Goal: Task Accomplishment & Management: Use online tool/utility

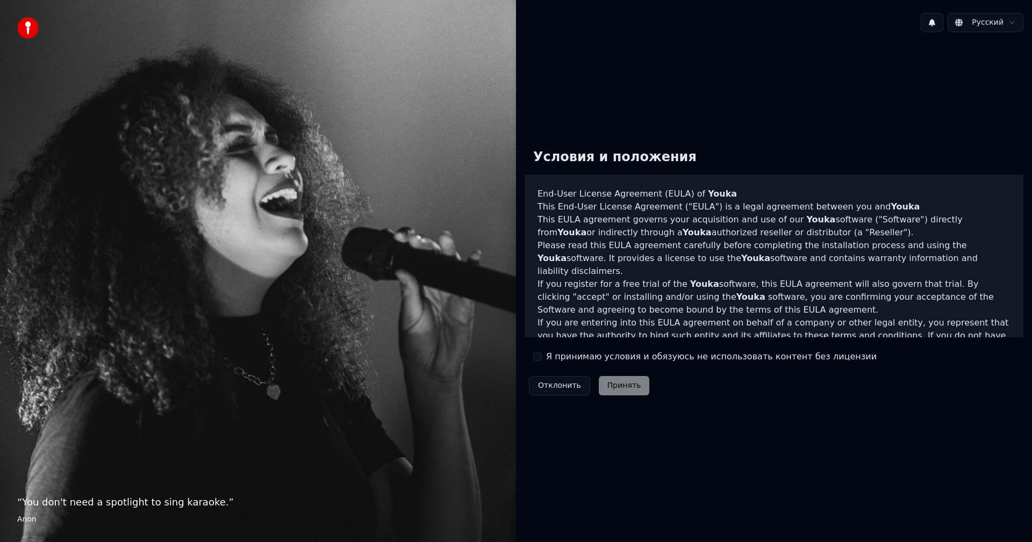
click at [556, 357] on label "Я принимаю условия и обязуюсь не использовать контент без лицензии" at bounding box center [711, 356] width 331 height 13
click at [542, 357] on button "Я принимаю условия и обязуюсь не использовать контент без лицензии" at bounding box center [537, 357] width 9 height 9
click at [623, 389] on button "Принять" at bounding box center [624, 385] width 51 height 19
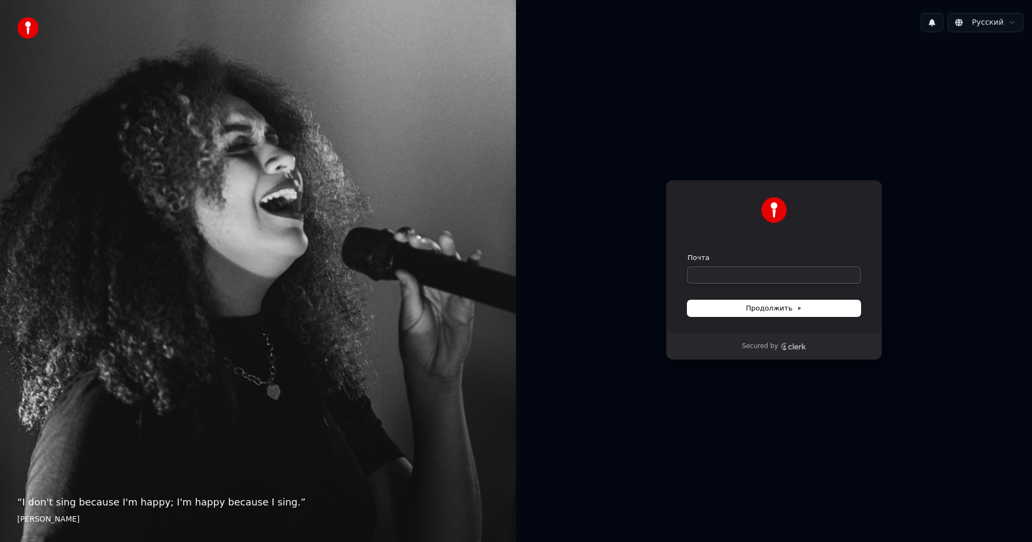
click at [756, 276] on input "Почта" at bounding box center [773, 275] width 173 height 16
click at [777, 354] on div "Secured by" at bounding box center [773, 347] width 215 height 26
click at [795, 349] on icon "Clerk logo" at bounding box center [797, 347] width 18 height 6
click at [730, 272] on input "Почта" at bounding box center [773, 275] width 173 height 16
type input "*"
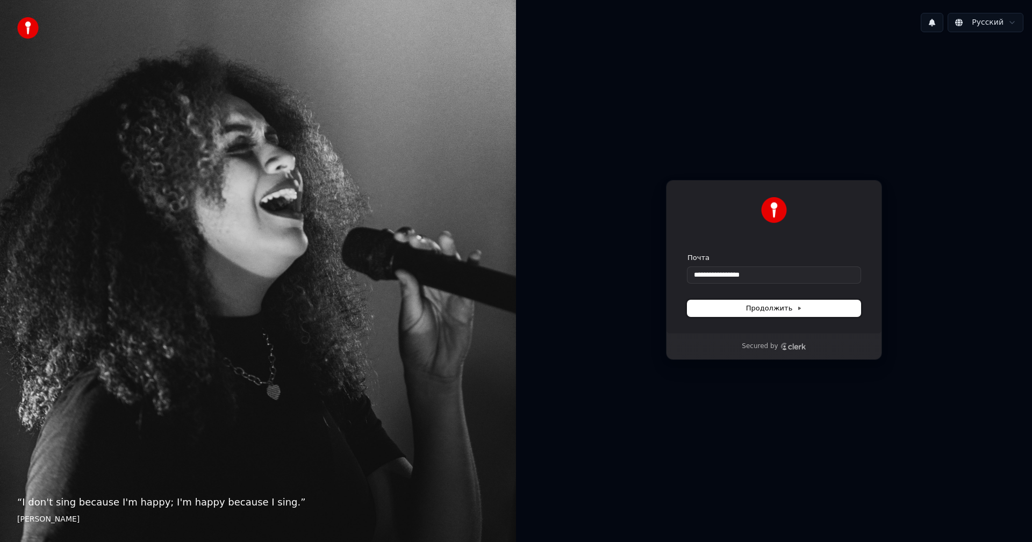
click at [796, 311] on span "Продолжить" at bounding box center [774, 309] width 56 height 10
type input "**********"
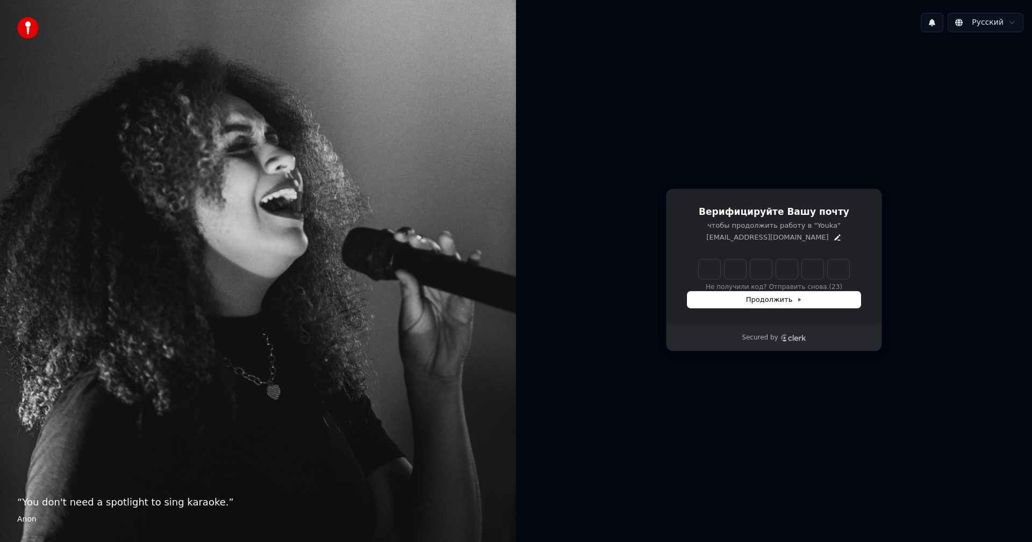
click at [723, 246] on div "Верифицируйте Вашу почту чтобы продолжить работу в "Youka" fdksvjnlv@mail.ru Не…" at bounding box center [774, 257] width 216 height 137
click at [742, 247] on div "Верифицируйте Вашу почту чтобы продолжить работу в "Youka" fdksvjnlv@mail.ru Не…" at bounding box center [774, 257] width 216 height 137
click at [833, 239] on icon "Edit" at bounding box center [837, 237] width 9 height 9
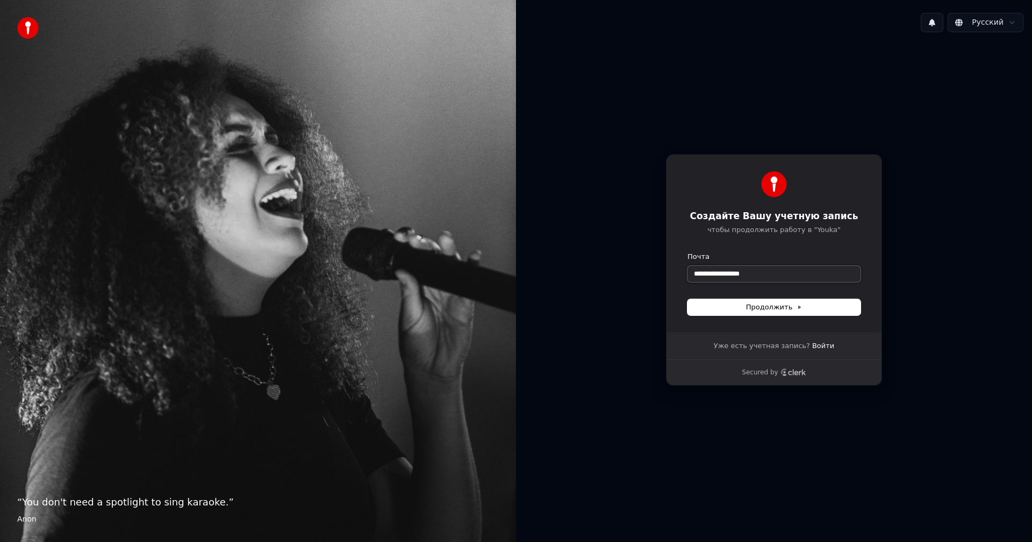
drag, startPoint x: 761, startPoint y: 277, endPoint x: 643, endPoint y: 272, distance: 118.9
click at [643, 272] on div "**********" at bounding box center [774, 270] width 516 height 458
click at [724, 282] on form "**********" at bounding box center [773, 283] width 173 height 63
drag, startPoint x: 722, startPoint y: 274, endPoint x: 663, endPoint y: 270, distance: 58.7
click at [663, 270] on div "**********" at bounding box center [774, 270] width 516 height 458
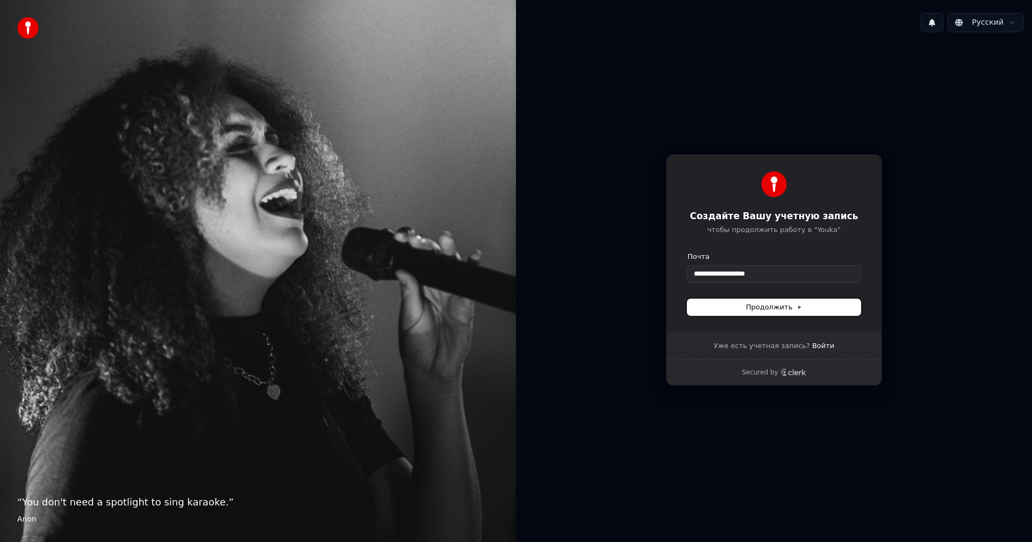
click at [765, 306] on span "Продолжить" at bounding box center [774, 308] width 56 height 10
type input "**********"
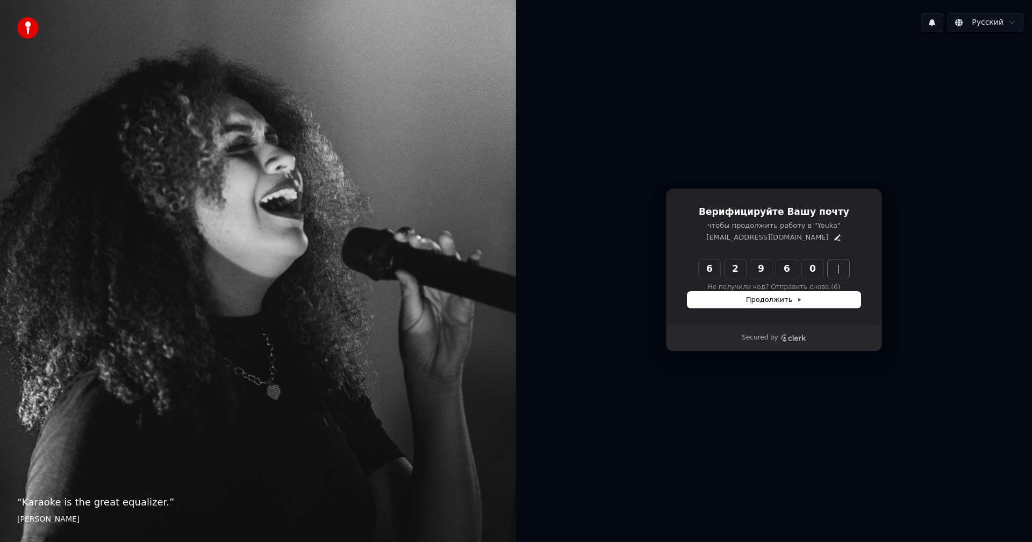
type input "******"
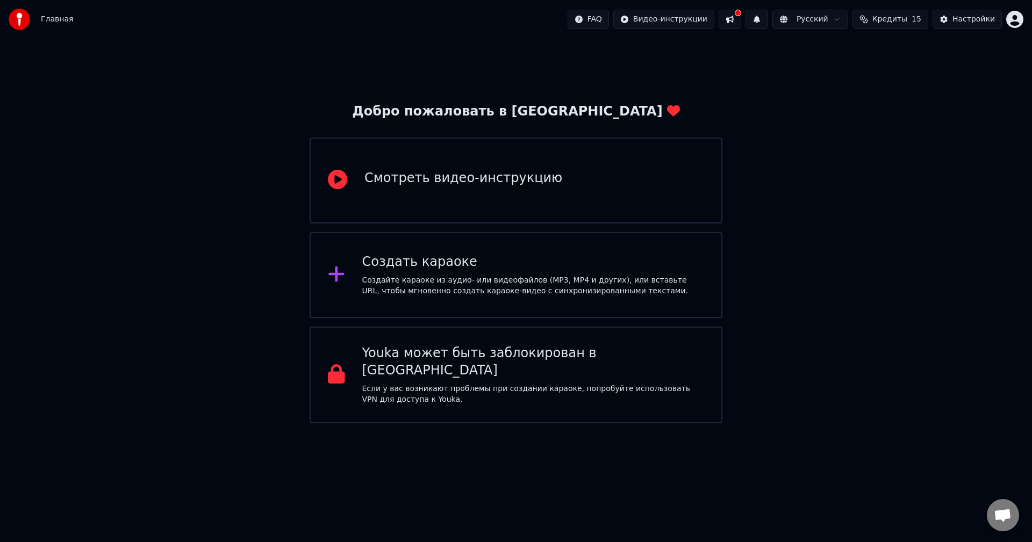
click at [446, 260] on div "Создать караоке" at bounding box center [533, 262] width 342 height 17
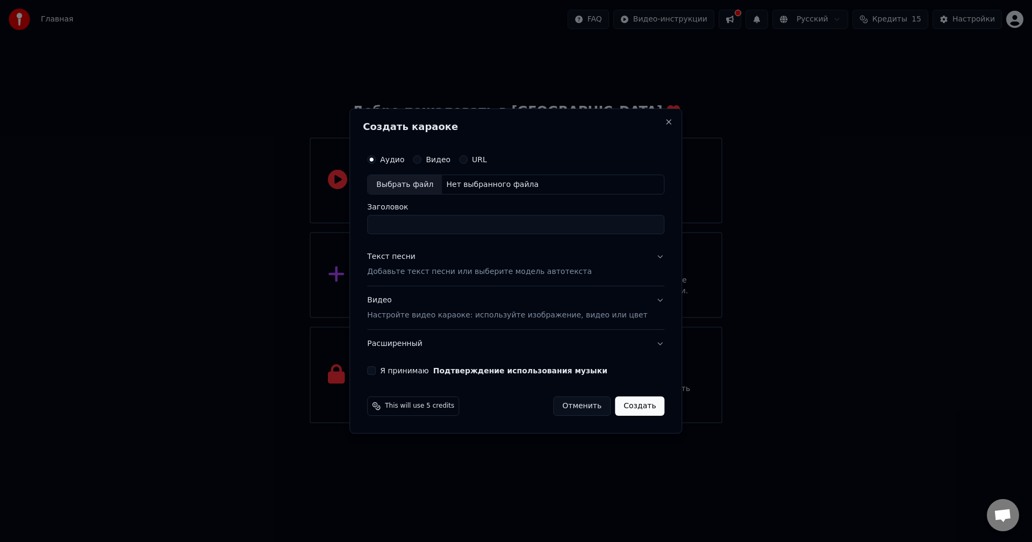
click at [450, 275] on p "Добавьте текст песни или выберите модель автотекста" at bounding box center [479, 272] width 225 height 11
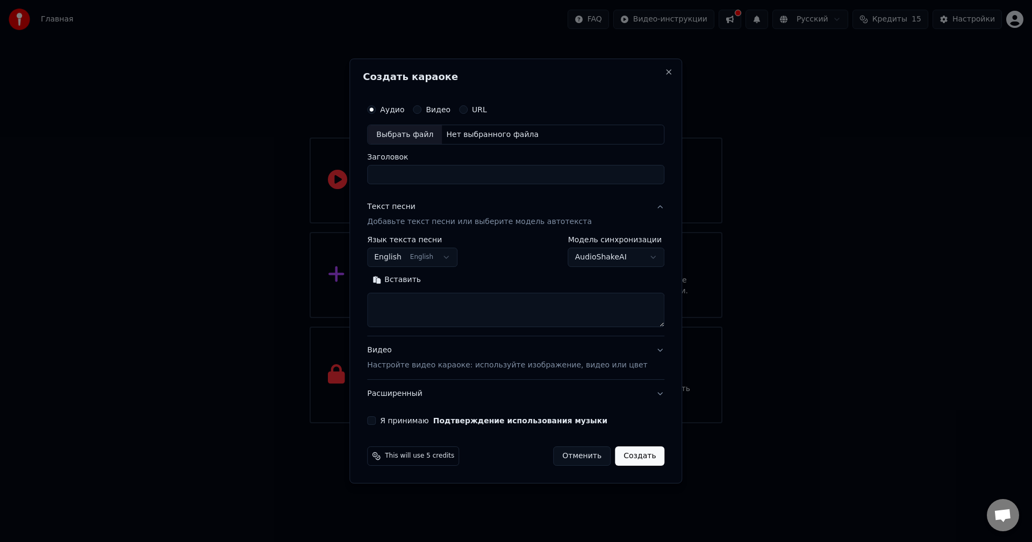
click at [441, 255] on button "English English" at bounding box center [412, 257] width 90 height 19
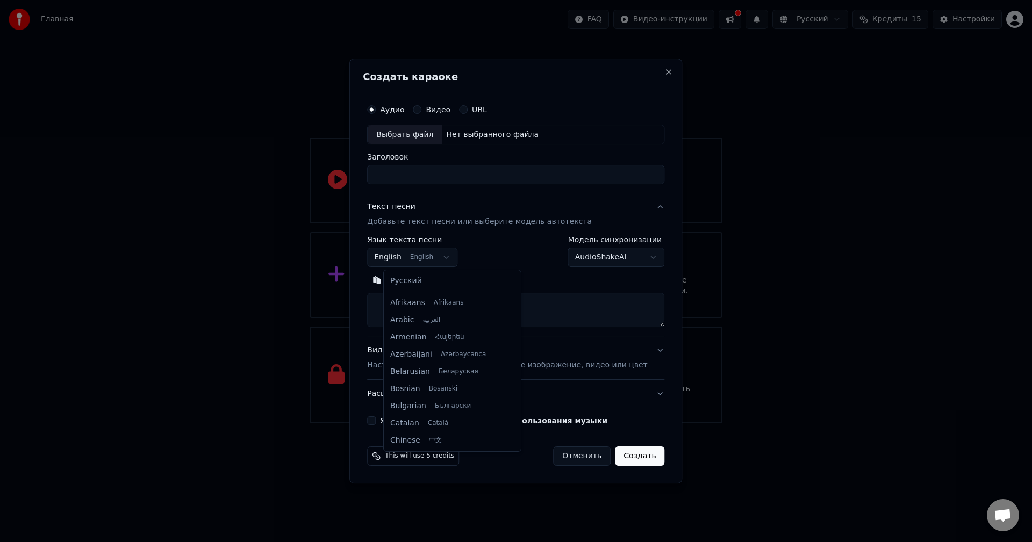
scroll to position [86, 0]
select select "**"
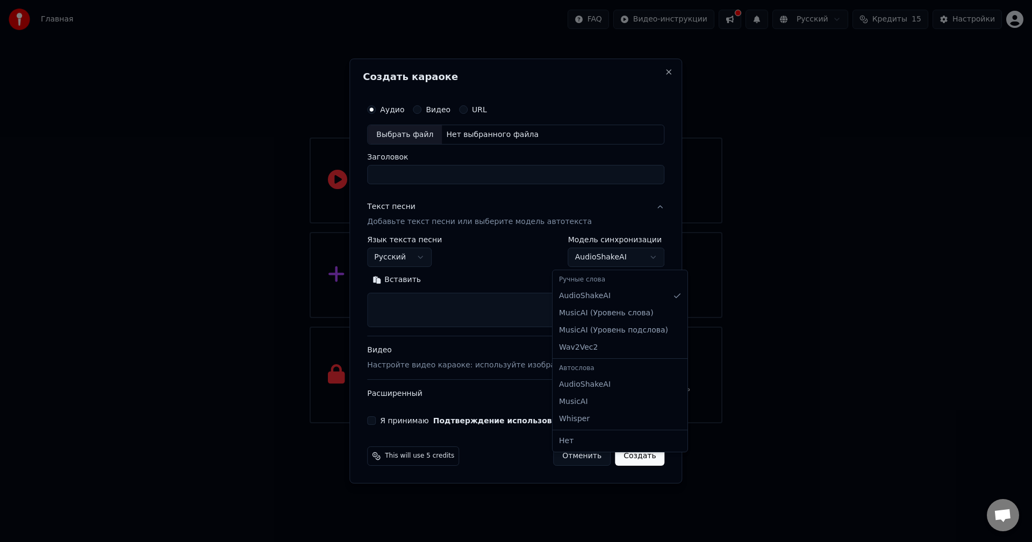
click at [642, 260] on body "Главная FAQ Видео-инструкции Русский Кредиты 15 Настройки Добро пожаловать в Yo…" at bounding box center [516, 211] width 1032 height 423
select select "**********"
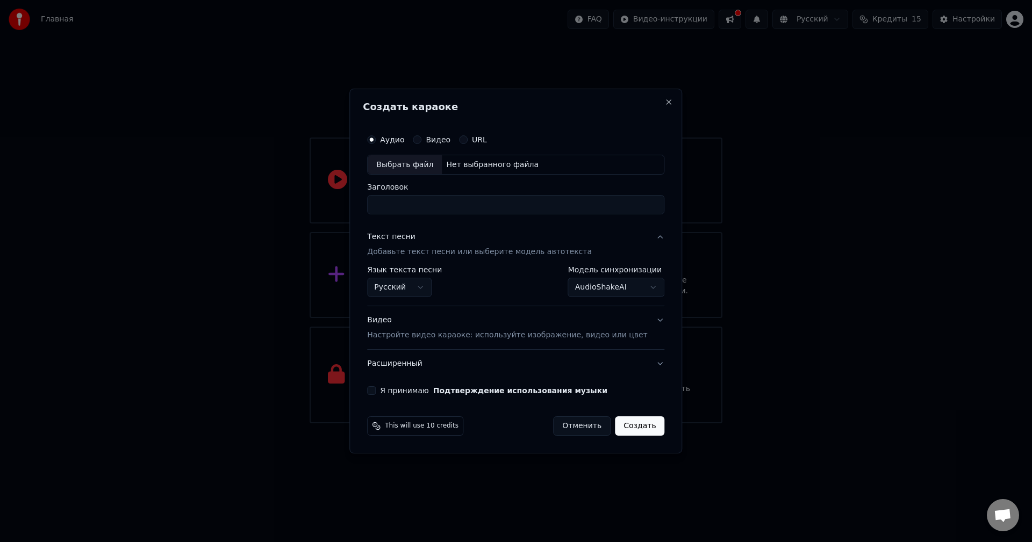
click at [421, 140] on button "Видео" at bounding box center [417, 139] width 9 height 9
drag, startPoint x: 410, startPoint y: 139, endPoint x: 398, endPoint y: 138, distance: 11.9
click at [404, 140] on label "Аудио" at bounding box center [392, 140] width 24 height 8
click at [376, 140] on button "Аудио" at bounding box center [371, 139] width 9 height 9
click at [495, 211] on input "Заголовок" at bounding box center [515, 205] width 297 height 19
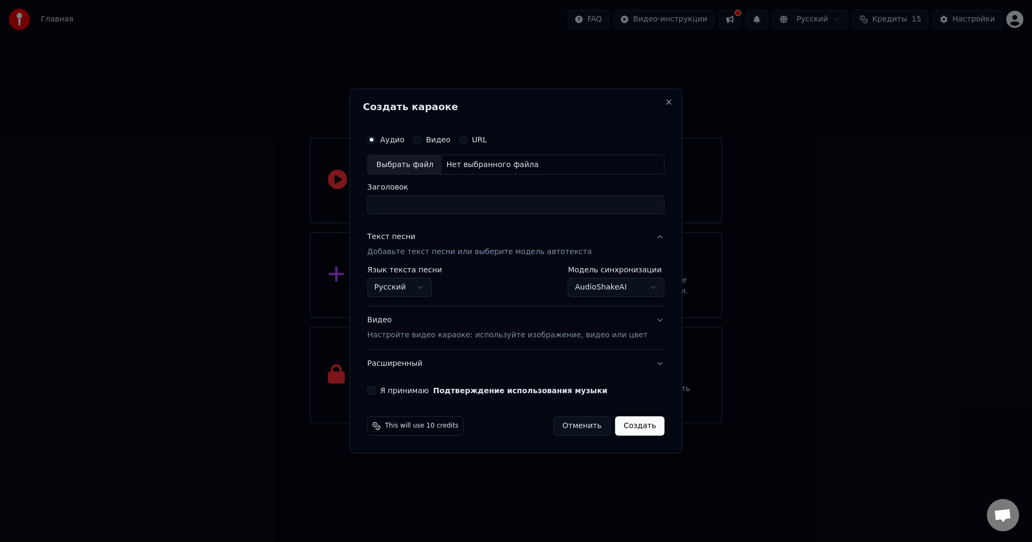
click at [442, 167] on div "Выбрать файл" at bounding box center [405, 164] width 74 height 19
drag, startPoint x: 598, startPoint y: 207, endPoint x: 385, endPoint y: 218, distance: 212.5
click at [385, 218] on div "**********" at bounding box center [516, 262] width 306 height 275
type input "*"
type input "**********"
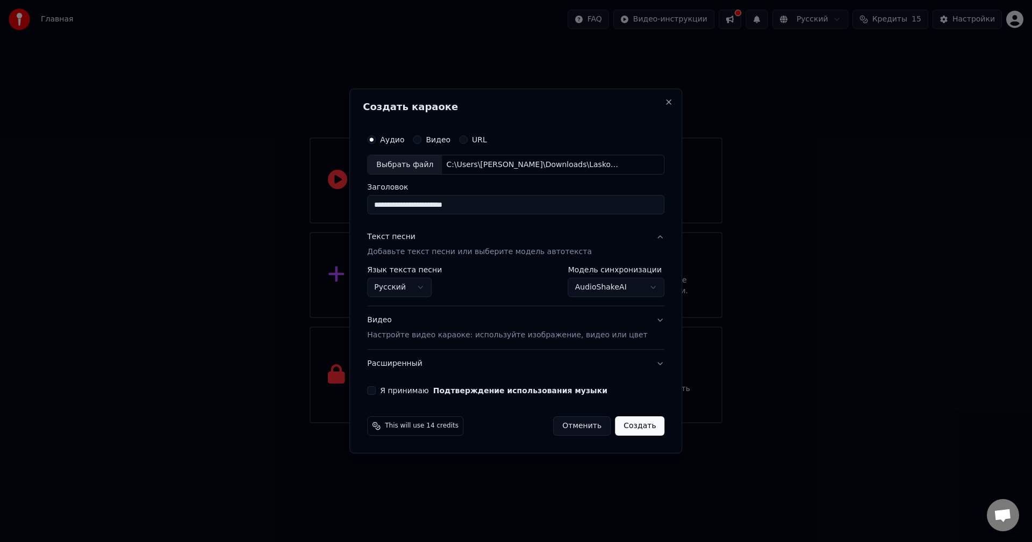
click at [453, 242] on div "Текст песни Добавьте текст песни или выберите модель автотекста" at bounding box center [479, 245] width 225 height 26
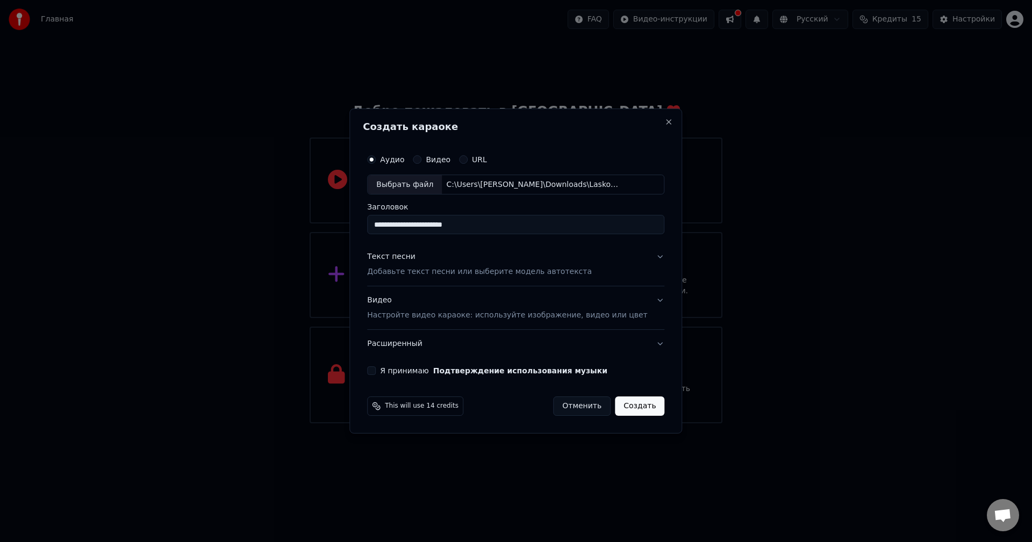
click at [455, 273] on p "Добавьте текст песни или выберите модель автотекста" at bounding box center [479, 272] width 225 height 11
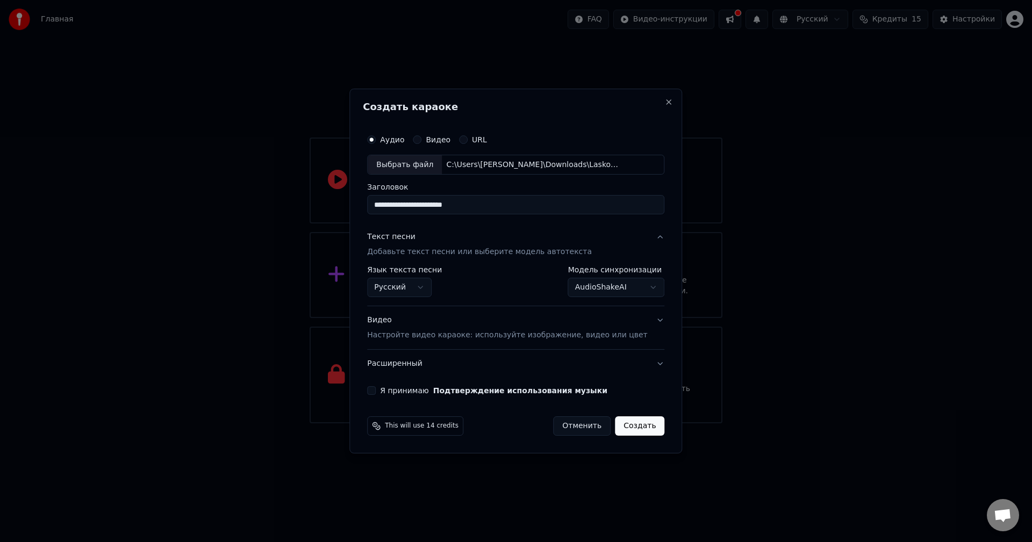
click at [461, 307] on button "Видео Настройте видео караоке: используйте изображение, видео или цвет" at bounding box center [515, 328] width 297 height 43
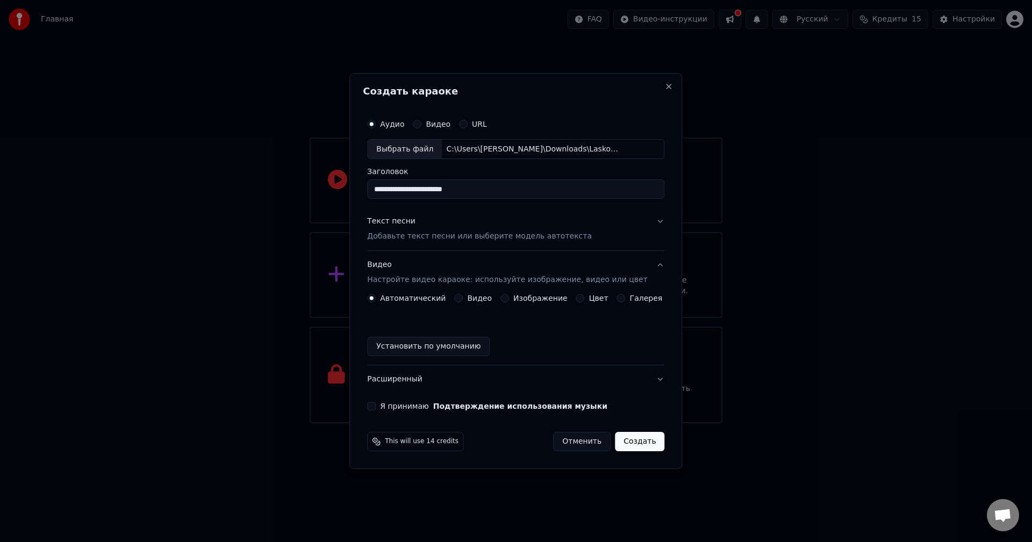
click at [436, 229] on div "Текст песни Добавьте текст песни или выберите модель автотекста" at bounding box center [479, 230] width 225 height 26
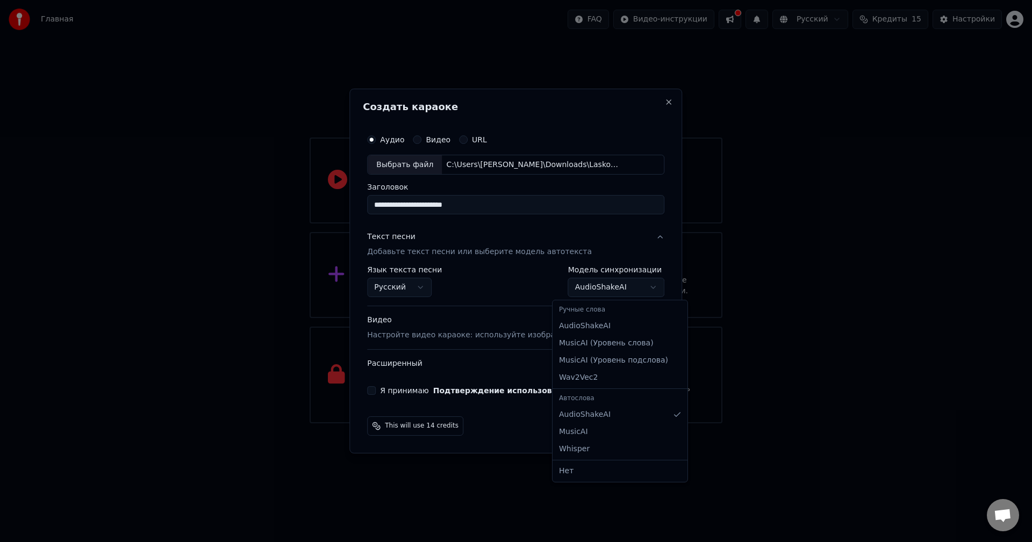
click at [559, 289] on body "**********" at bounding box center [516, 211] width 1032 height 423
select select "**********"
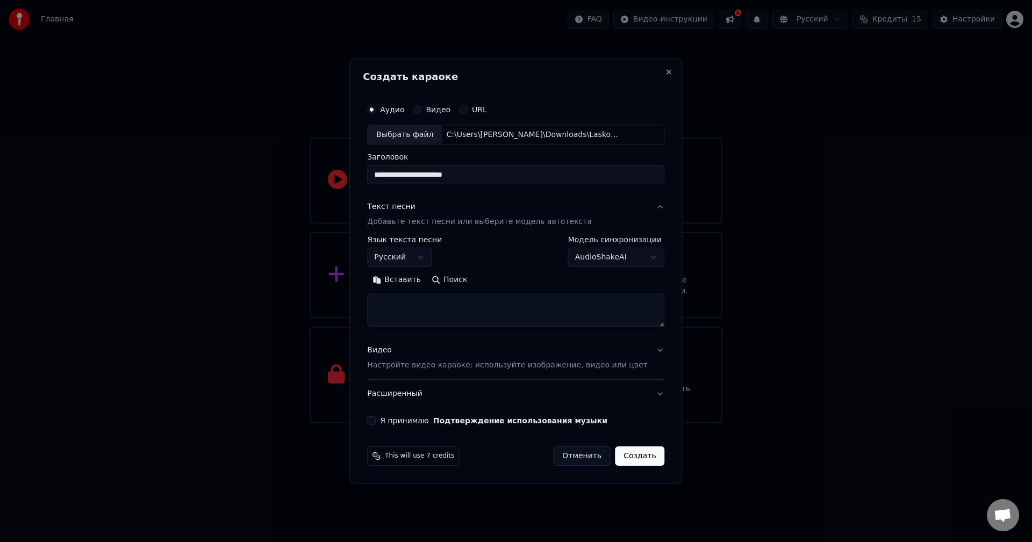
click at [423, 302] on textarea at bounding box center [515, 310] width 297 height 34
click at [416, 278] on button "Вставить" at bounding box center [396, 280] width 59 height 17
click at [525, 364] on p "Настройте видео караоке: используйте изображение, видео или цвет" at bounding box center [507, 365] width 280 height 11
type textarea "**********"
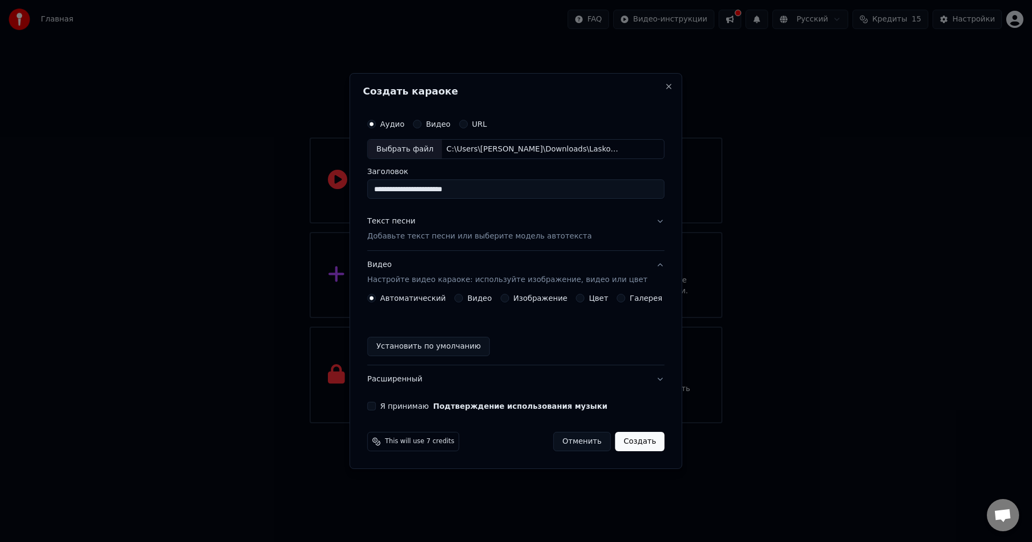
click at [523, 296] on label "Изображение" at bounding box center [540, 298] width 54 height 8
click at [509, 296] on button "Изображение" at bounding box center [504, 298] width 9 height 9
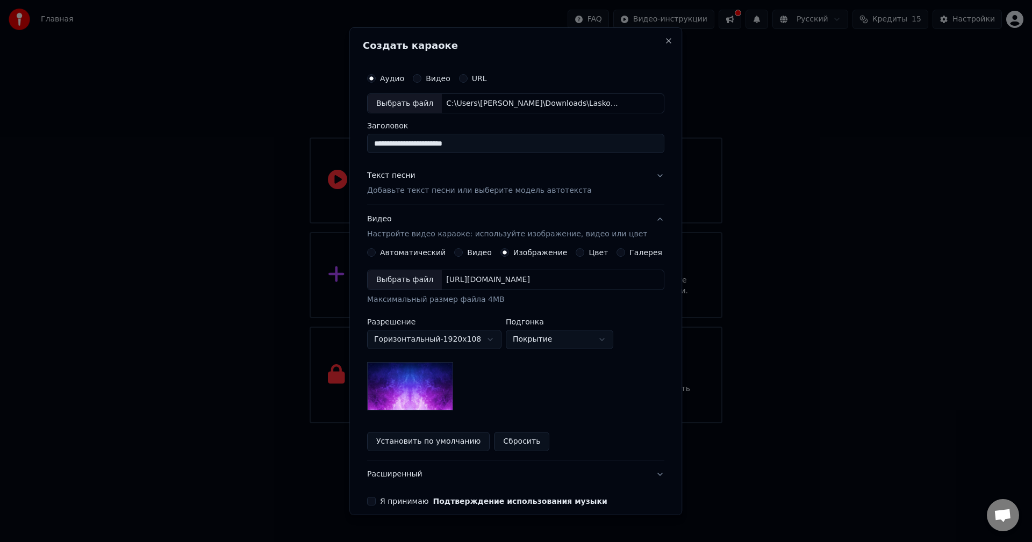
click at [559, 340] on body "**********" at bounding box center [516, 211] width 1032 height 423
click at [559, 338] on body "**********" at bounding box center [516, 211] width 1032 height 423
click at [394, 399] on img at bounding box center [410, 386] width 86 height 48
click at [422, 383] on img at bounding box center [410, 386] width 86 height 48
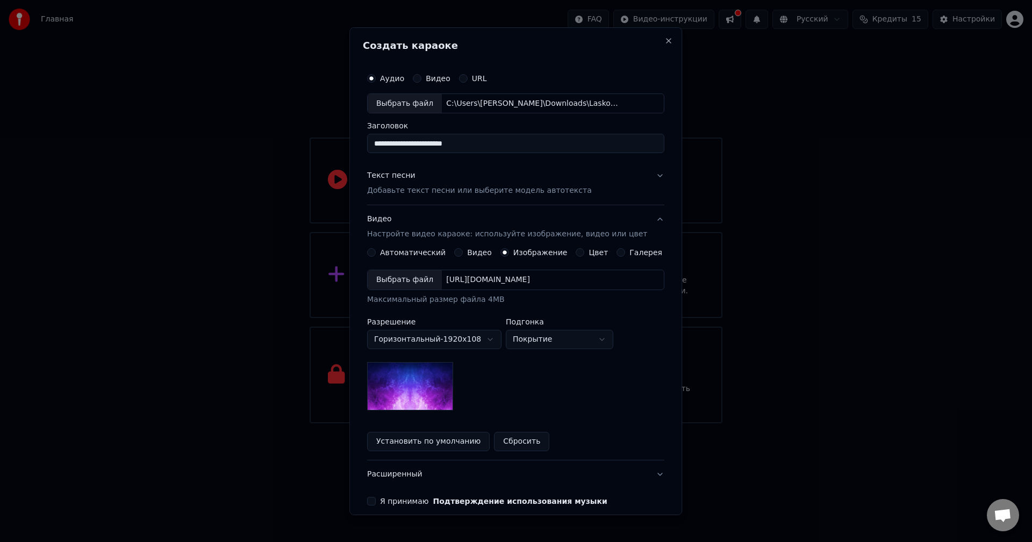
scroll to position [49, 0]
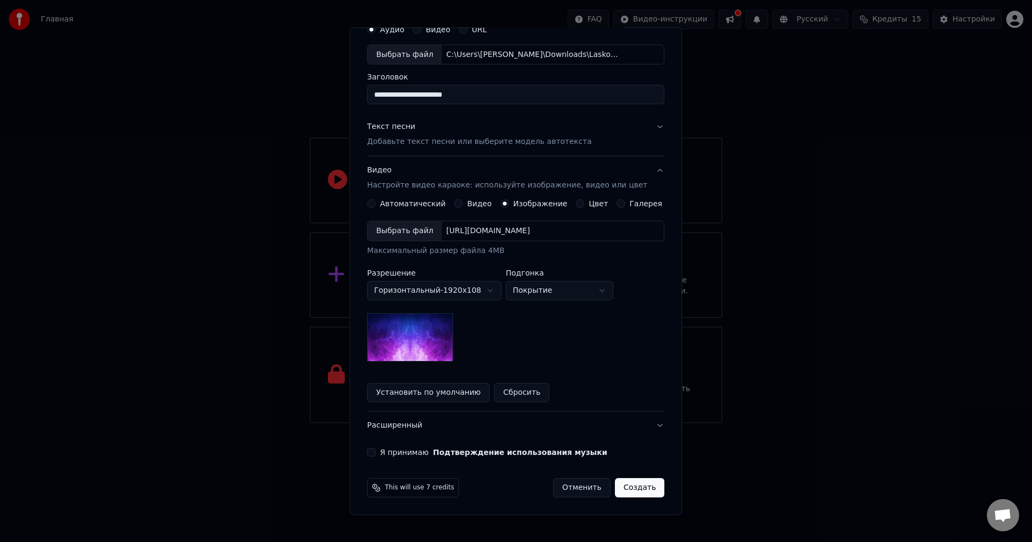
click at [396, 359] on img at bounding box center [410, 337] width 86 height 48
click at [392, 349] on img at bounding box center [410, 337] width 86 height 48
click at [396, 345] on img at bounding box center [410, 337] width 86 height 48
click at [414, 234] on div "Выбрать файл" at bounding box center [405, 230] width 74 height 19
click at [458, 394] on button "Установить по умолчанию" at bounding box center [428, 392] width 123 height 19
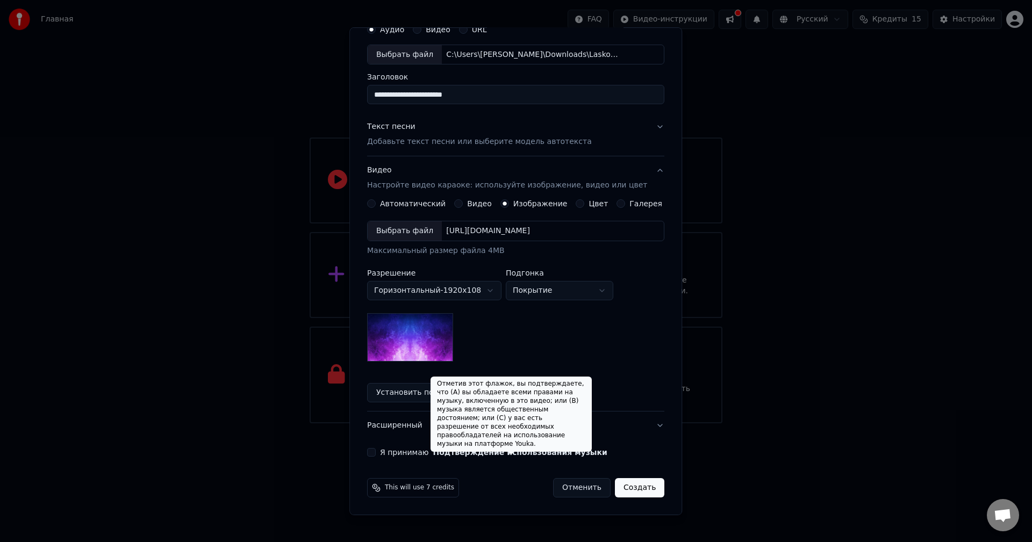
click at [458, 454] on button "Подтверждение использования музыки" at bounding box center [520, 453] width 174 height 8
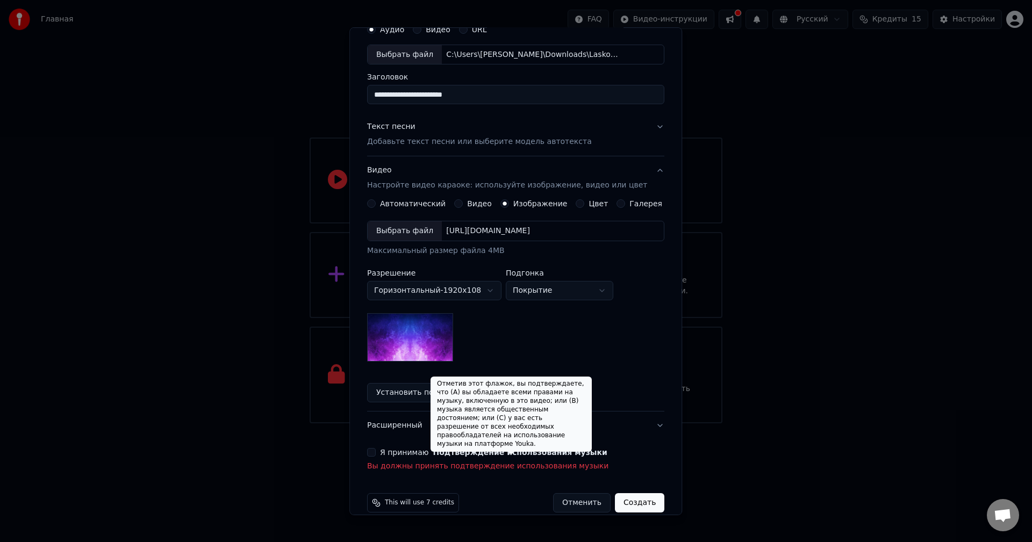
click at [523, 451] on button "Подтверждение использования музыки" at bounding box center [520, 453] width 174 height 8
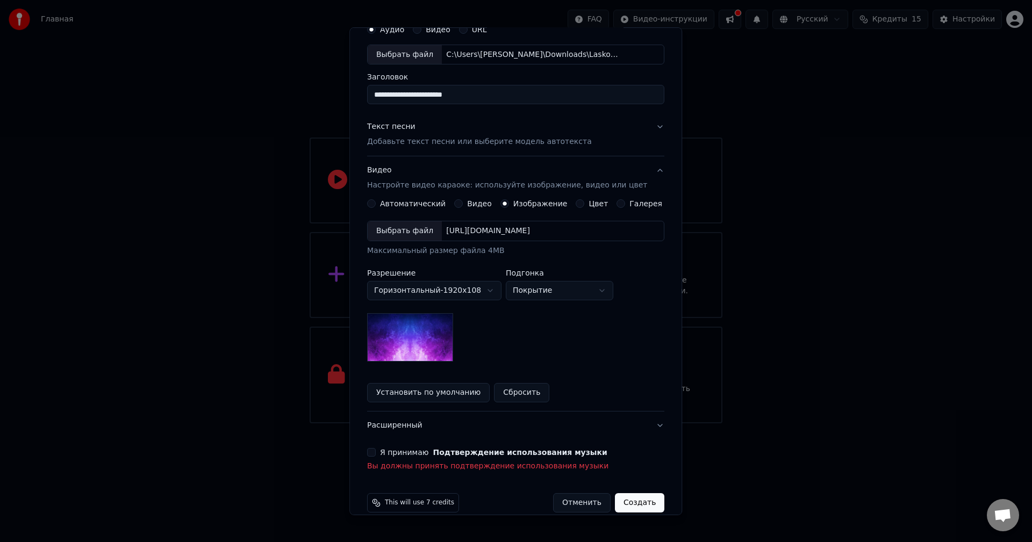
click at [376, 456] on button "Я принимаю Подтверждение использования музыки" at bounding box center [371, 452] width 9 height 9
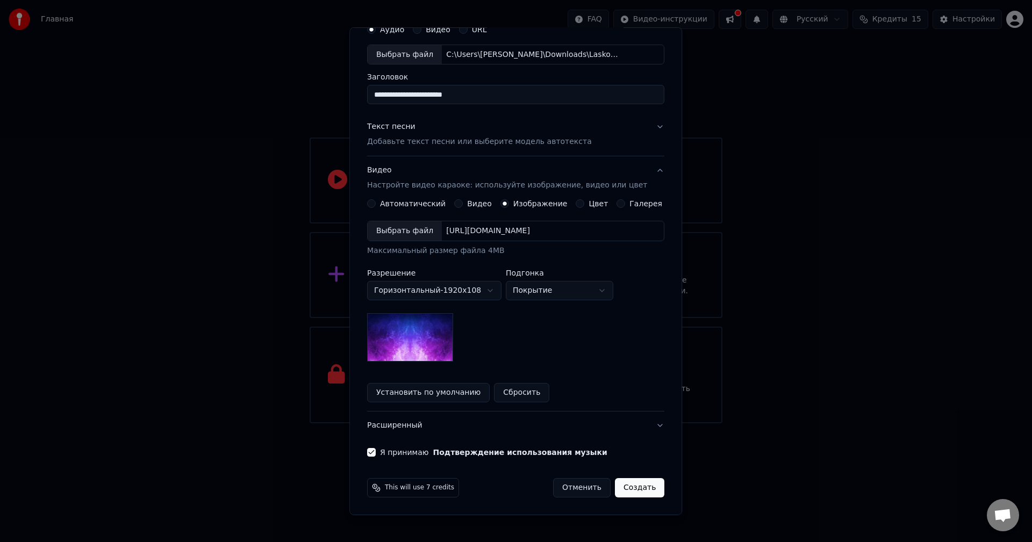
click at [446, 427] on button "Расширенный" at bounding box center [515, 426] width 297 height 28
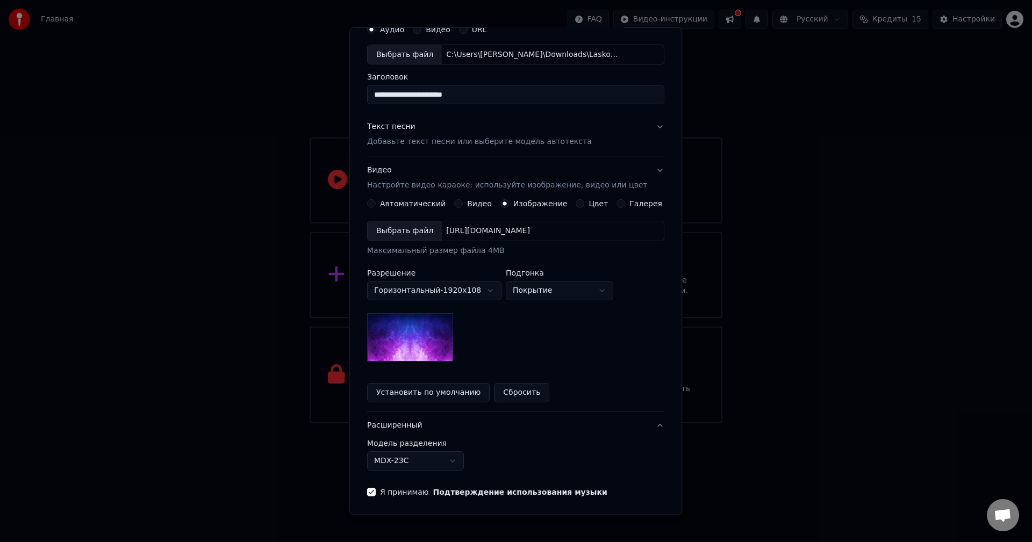
scroll to position [0, 0]
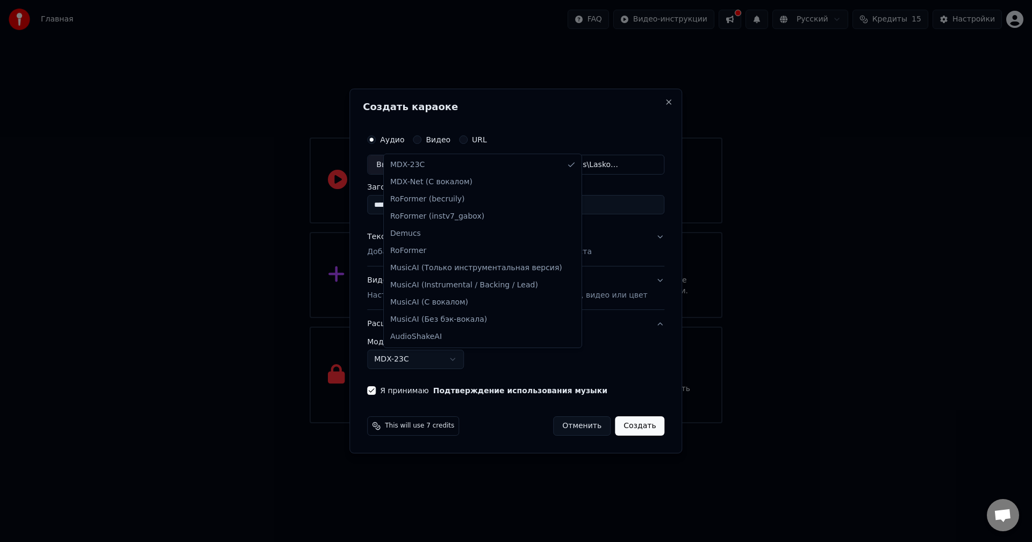
click at [473, 356] on body "**********" at bounding box center [516, 211] width 1032 height 423
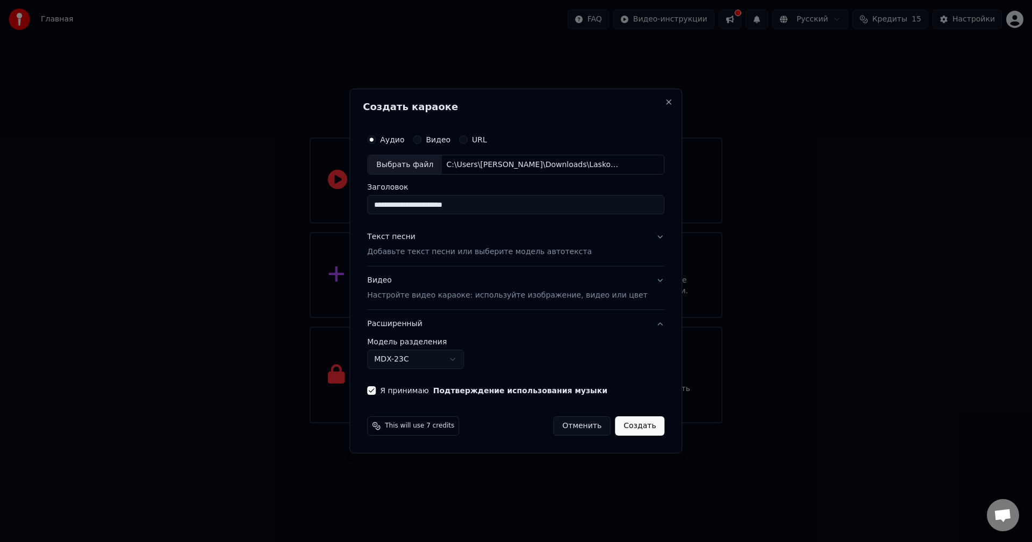
click at [469, 360] on body "**********" at bounding box center [516, 211] width 1032 height 423
click at [636, 430] on button "Создать" at bounding box center [639, 425] width 49 height 19
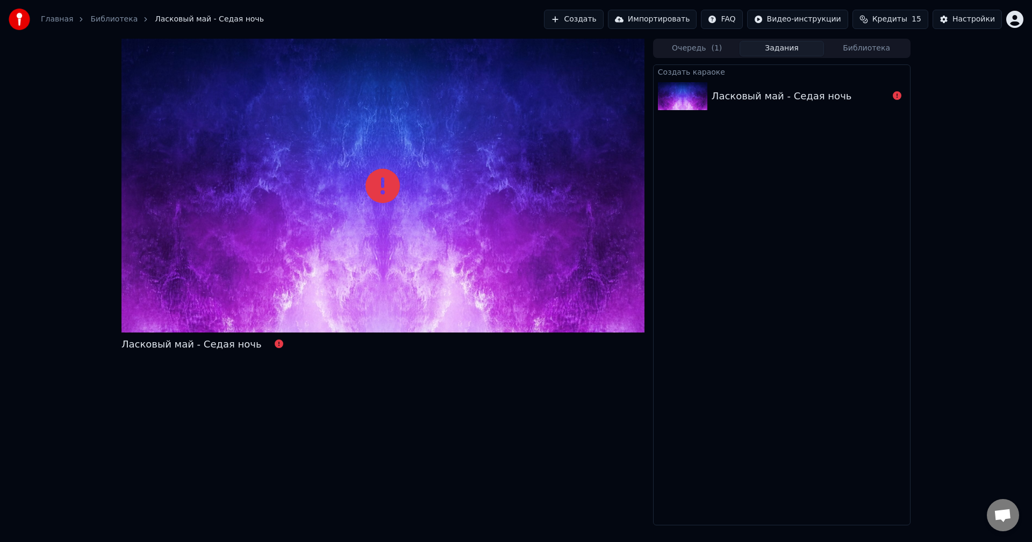
click at [746, 205] on div "Создать караоке Ласковый май - Седая ночь" at bounding box center [781, 294] width 257 height 461
click at [370, 179] on icon at bounding box center [382, 186] width 34 height 34
click at [773, 107] on div "Ласковый май - Седая ночь" at bounding box center [781, 96] width 256 height 37
click at [814, 93] on div "Ласковый май - Седая ночь" at bounding box center [782, 96] width 140 height 15
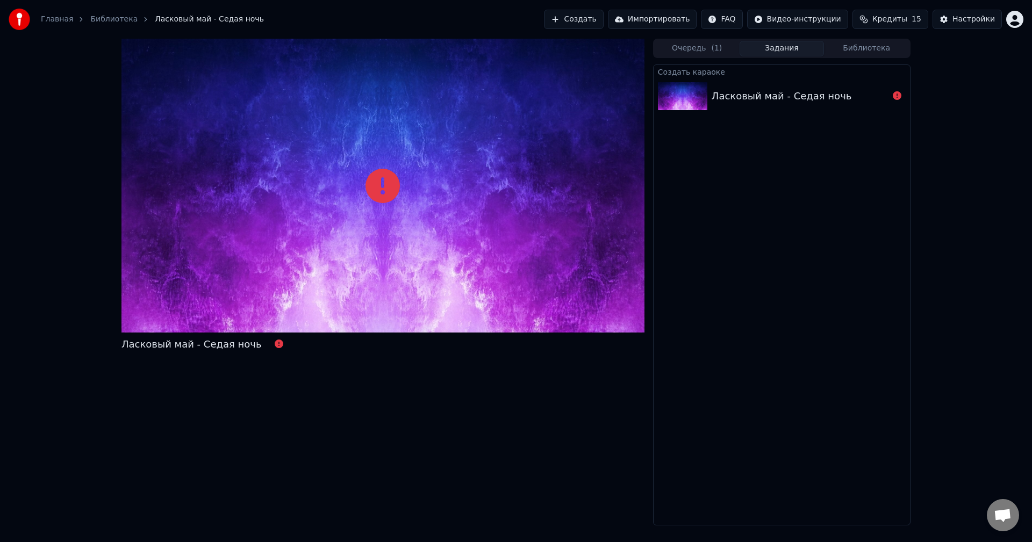
click at [752, 99] on div "Ласковый май - Седая ночь" at bounding box center [782, 96] width 140 height 15
click at [707, 49] on button "Очередь ( 1 )" at bounding box center [697, 49] width 85 height 16
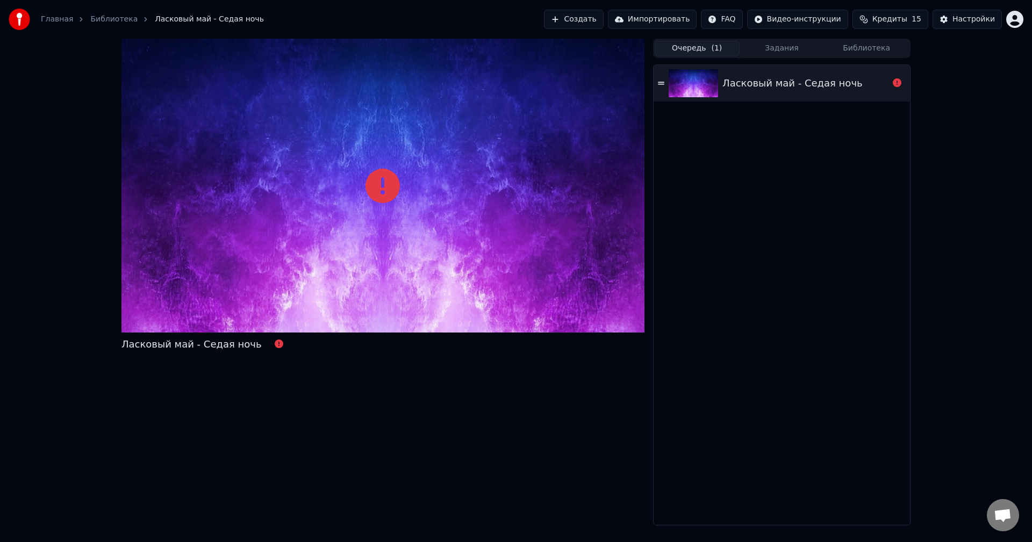
click at [707, 49] on button "Очередь ( 1 )" at bounding box center [697, 49] width 85 height 16
click at [713, 77] on img at bounding box center [693, 83] width 49 height 28
click at [656, 81] on div "Ласковый май - Седая ночь" at bounding box center [781, 83] width 256 height 37
click at [661, 82] on icon at bounding box center [661, 83] width 6 height 3
click at [786, 87] on div "Ласковый май - Седая ночь" at bounding box center [792, 83] width 140 height 15
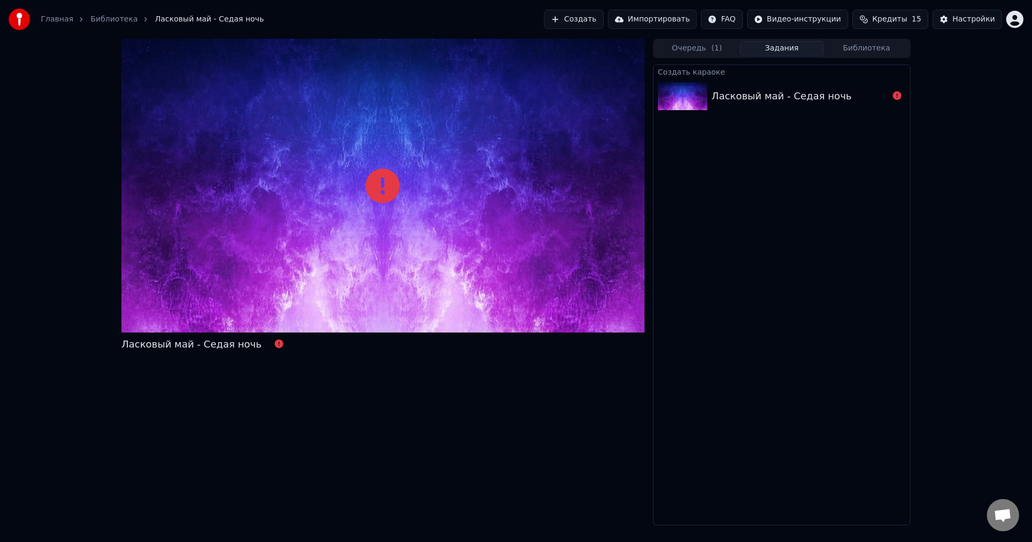
click at [764, 51] on button "Задания" at bounding box center [781, 49] width 85 height 16
click at [820, 91] on div "Ласковый май - Седая ночь" at bounding box center [782, 96] width 140 height 15
click at [824, 94] on div "Ласковый май - Седая ночь" at bounding box center [782, 96] width 140 height 15
click at [188, 344] on div "Ласковый май - Седая ночь" at bounding box center [191, 344] width 140 height 15
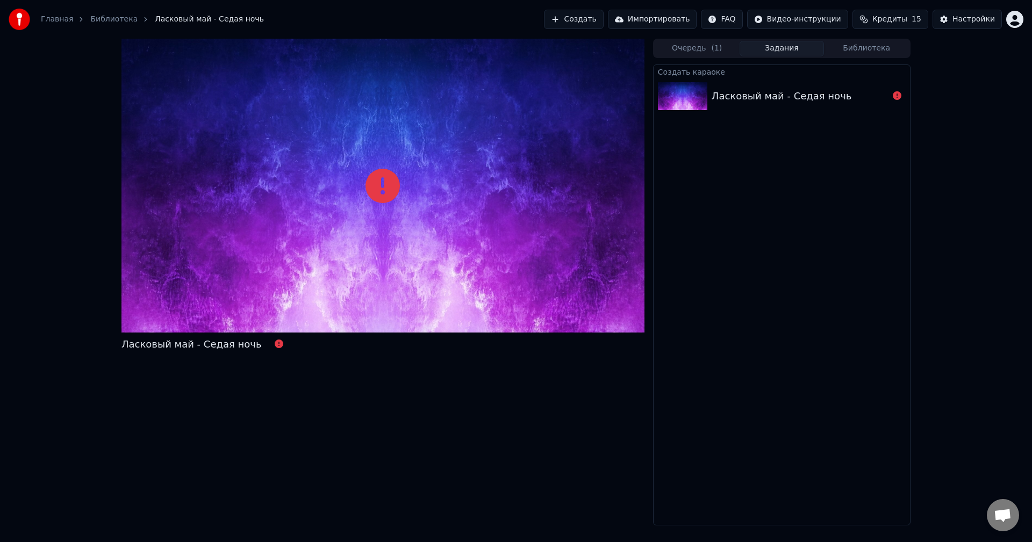
click at [765, 99] on div "Ласковый май - Седая ночь" at bounding box center [782, 96] width 140 height 15
click at [709, 52] on button "Очередь ( 1 )" at bounding box center [697, 49] width 85 height 16
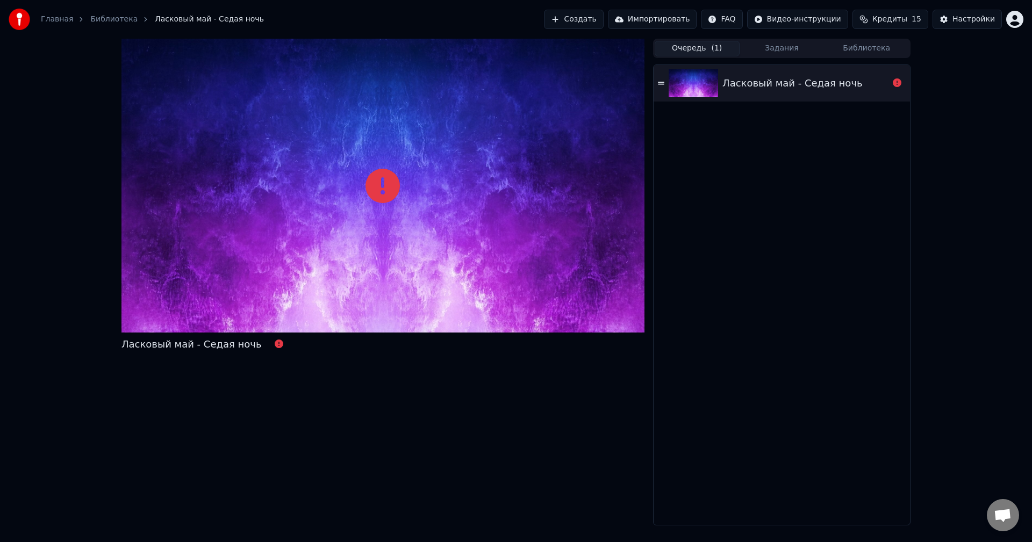
click at [662, 83] on icon at bounding box center [661, 84] width 6 height 8
click at [787, 85] on div "Ласковый май - Седая ночь" at bounding box center [792, 83] width 140 height 15
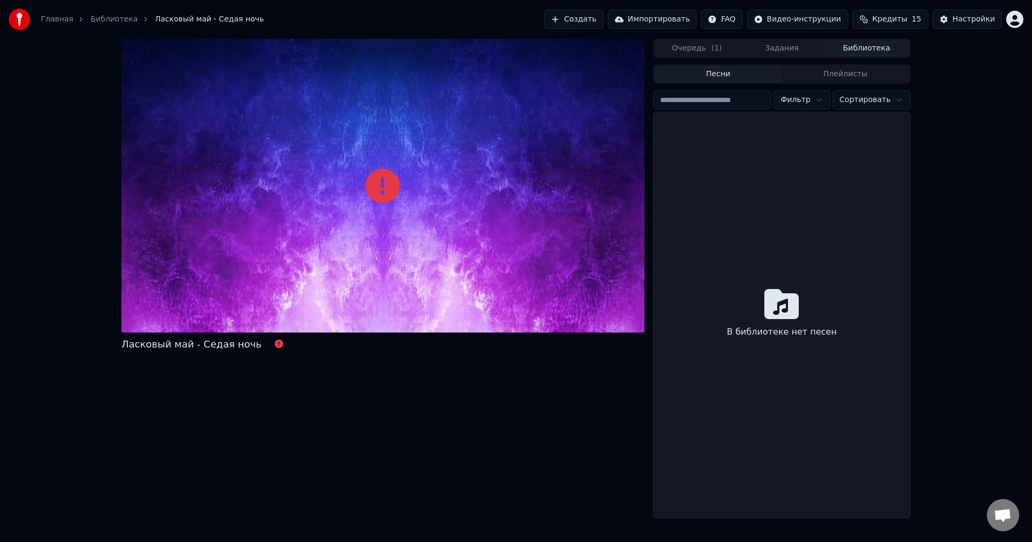
click at [882, 47] on button "Библиотека" at bounding box center [866, 49] width 85 height 16
click at [847, 77] on button "Плейлисты" at bounding box center [844, 75] width 127 height 16
click at [723, 82] on button "Песни" at bounding box center [718, 75] width 127 height 16
click at [703, 53] on button "Очередь ( 1 )" at bounding box center [697, 49] width 85 height 16
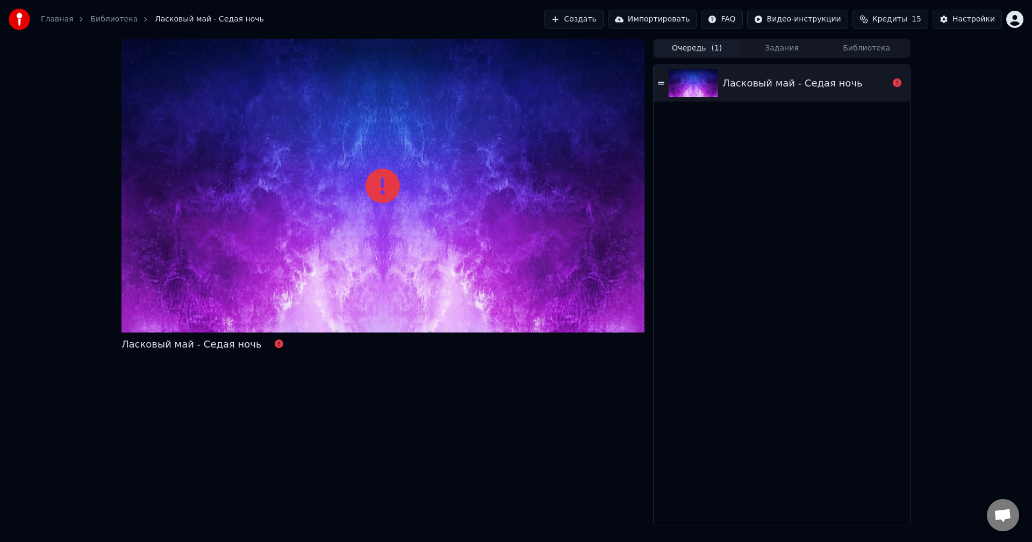
click at [712, 97] on img at bounding box center [693, 83] width 49 height 28
click at [794, 84] on div "Ласковый май - Седая ночь" at bounding box center [792, 83] width 140 height 15
click at [810, 92] on div "Ласковый май - Седая ночь" at bounding box center [781, 83] width 256 height 37
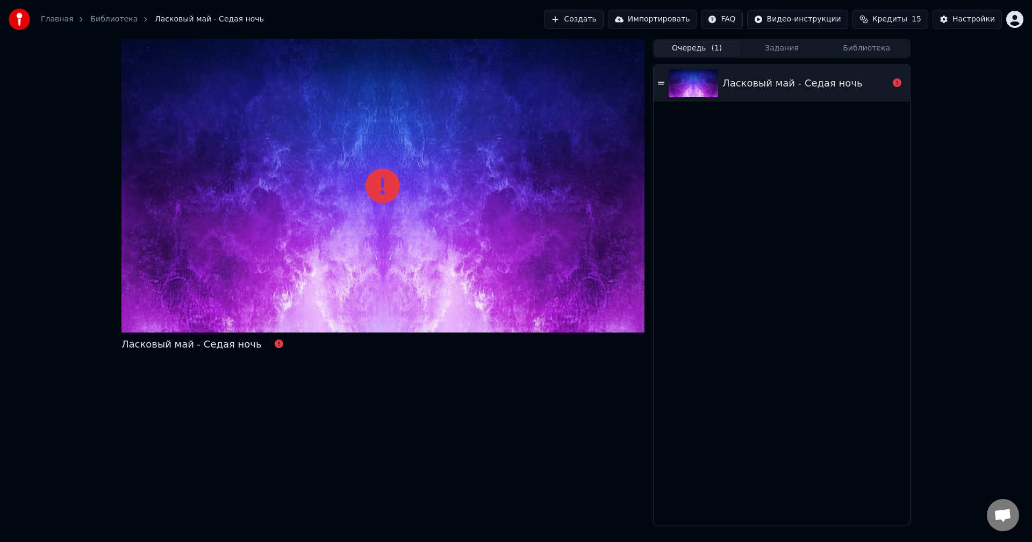
click at [810, 92] on div "Ласковый май - Седая ночь" at bounding box center [781, 83] width 256 height 37
click at [664, 86] on icon at bounding box center [661, 84] width 6 height 8
click at [662, 84] on icon at bounding box center [661, 83] width 6 height 3
click at [249, 346] on div "Ласковый май - Седая ночь" at bounding box center [206, 344] width 170 height 15
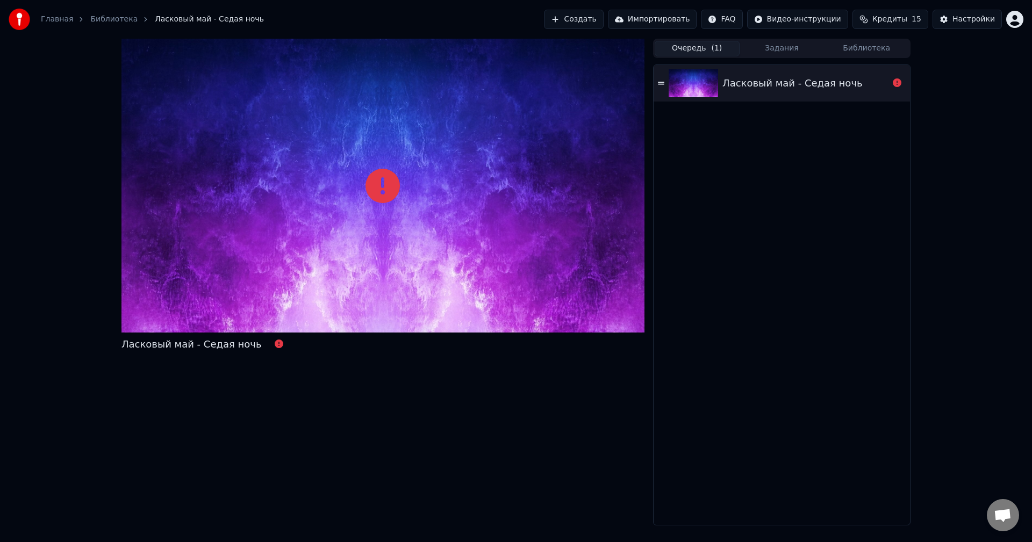
click at [868, 51] on button "Библиотека" at bounding box center [866, 49] width 85 height 16
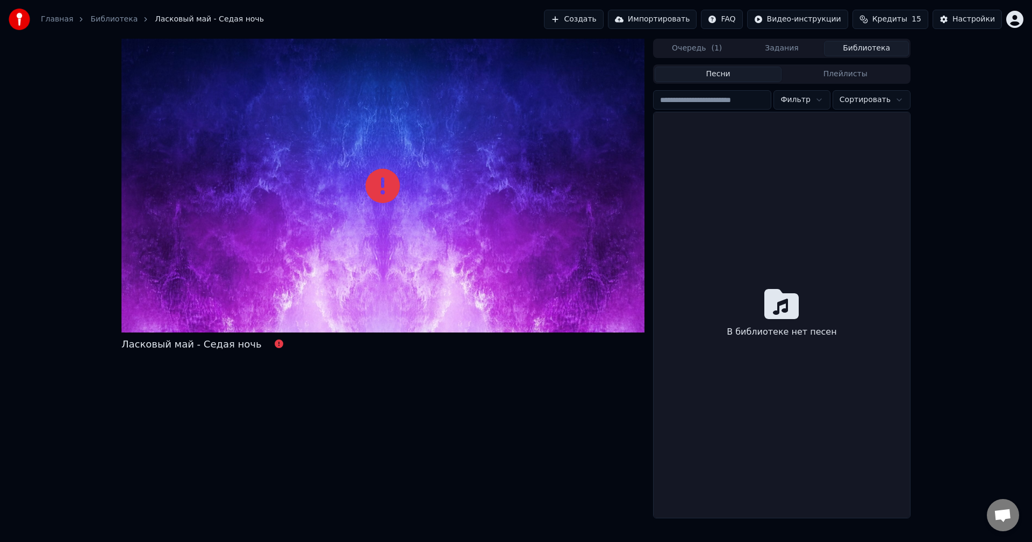
click at [717, 99] on input "search" at bounding box center [712, 99] width 119 height 19
drag, startPoint x: 732, startPoint y: 70, endPoint x: 766, endPoint y: 73, distance: 34.0
click at [732, 70] on button "Песни" at bounding box center [718, 75] width 127 height 16
click at [839, 68] on button "Плейлисты" at bounding box center [844, 75] width 127 height 16
click at [707, 49] on button "Очередь ( 1 )" at bounding box center [697, 49] width 85 height 16
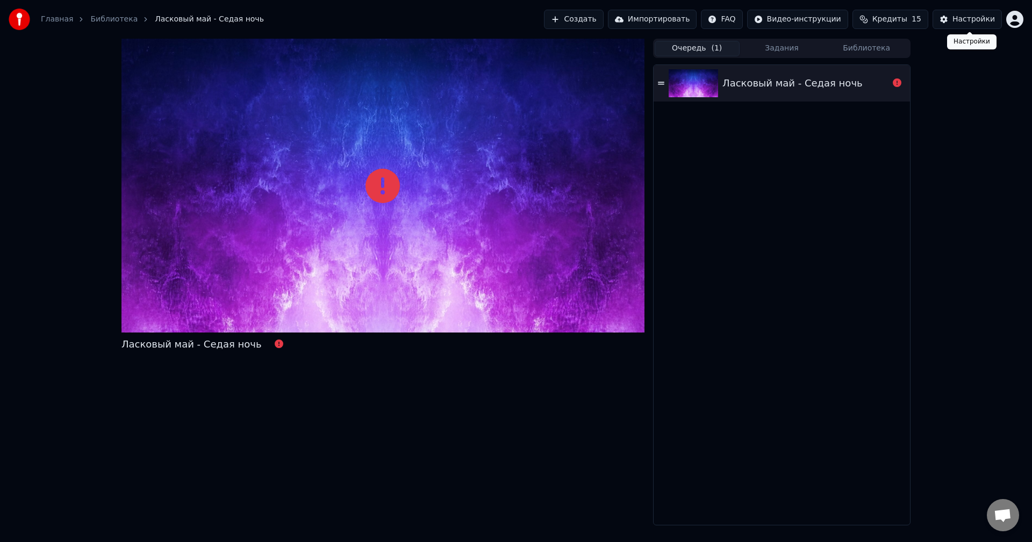
click at [967, 13] on button "Настройки" at bounding box center [966, 19] width 69 height 19
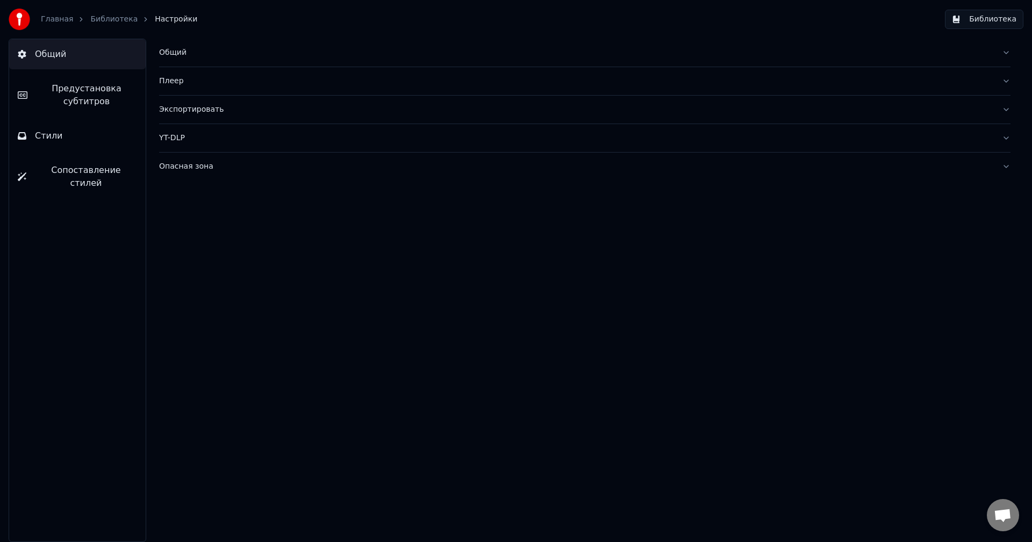
click at [103, 98] on span "Предустановка субтитров" at bounding box center [86, 95] width 101 height 26
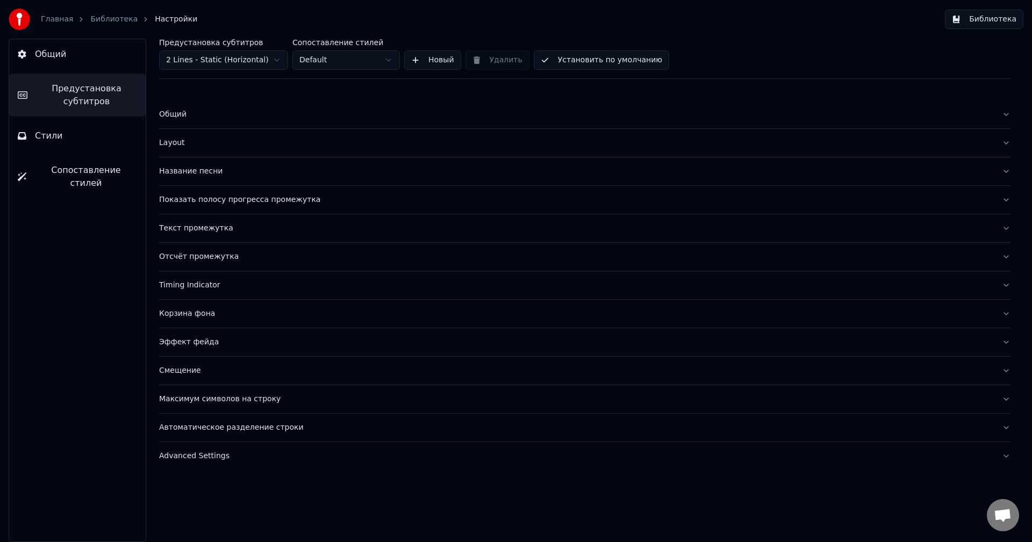
click at [84, 63] on button "Общий" at bounding box center [77, 54] width 137 height 30
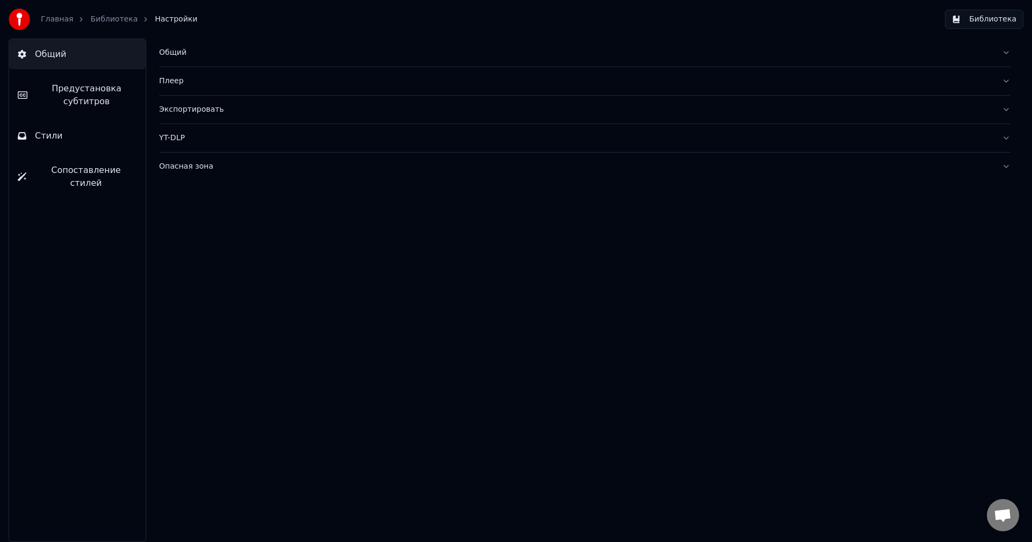
click at [113, 20] on link "Библиотека" at bounding box center [113, 19] width 47 height 11
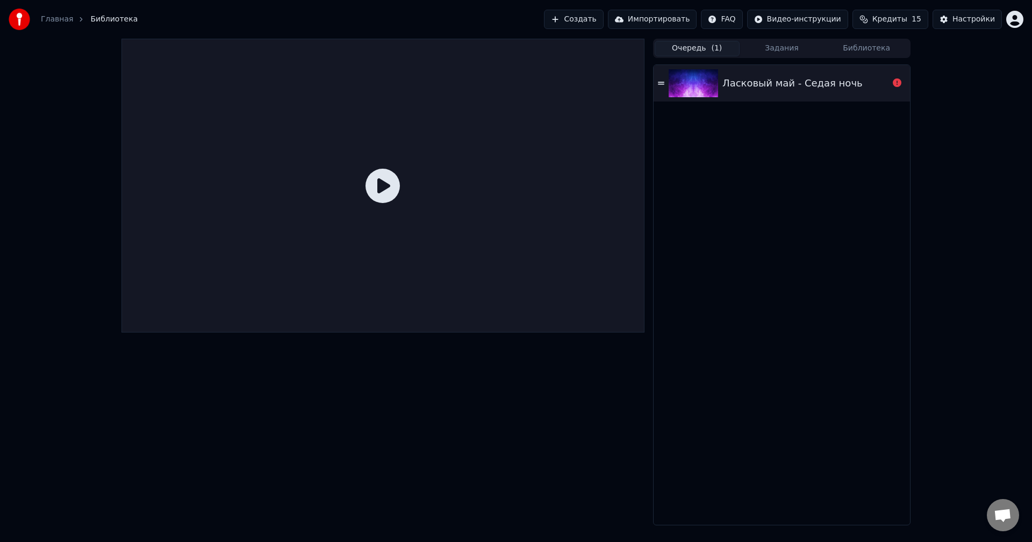
click at [387, 175] on icon at bounding box center [382, 186] width 34 height 34
click at [388, 189] on icon at bounding box center [382, 186] width 34 height 34
click at [733, 90] on div "Ласковый май - Седая ночь" at bounding box center [792, 83] width 140 height 15
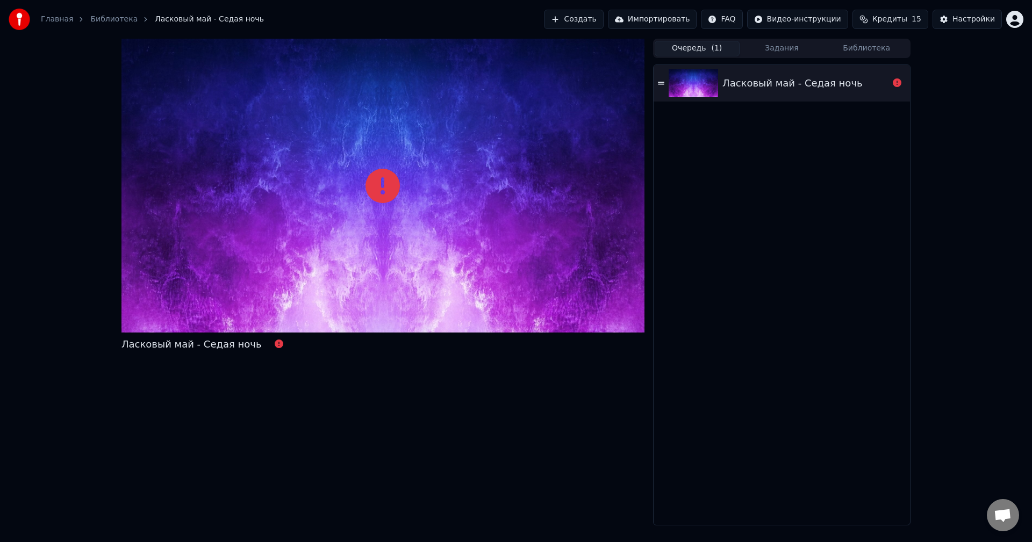
click at [817, 83] on div "Ласковый май - Седая ночь" at bounding box center [792, 83] width 140 height 15
click at [594, 21] on button "Создать" at bounding box center [573, 19] width 59 height 19
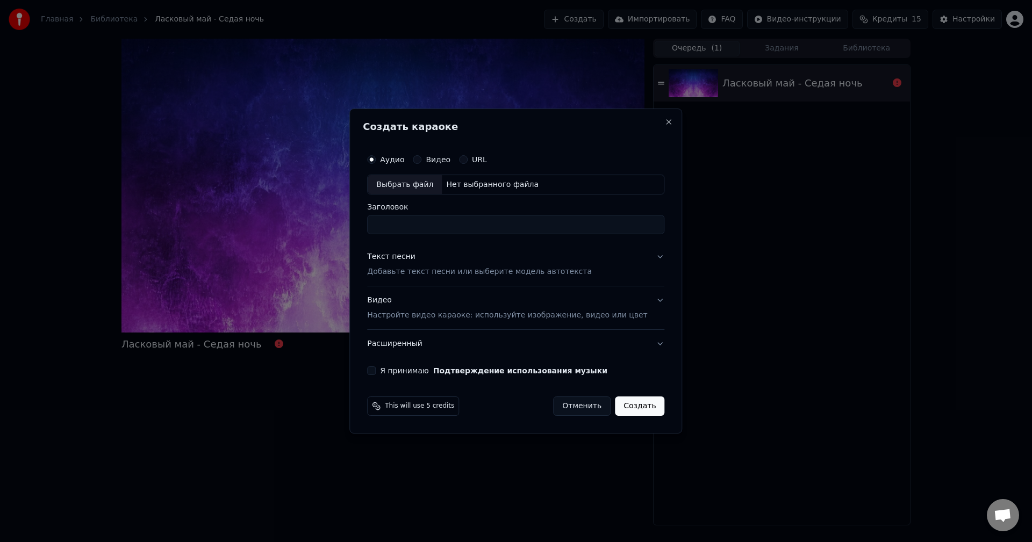
click at [440, 189] on div "Выбрать файл" at bounding box center [405, 184] width 74 height 19
drag, startPoint x: 595, startPoint y: 226, endPoint x: 343, endPoint y: 227, distance: 252.0
click at [343, 227] on body "**********" at bounding box center [516, 271] width 1032 height 542
type input "**********"
click at [482, 270] on p "Добавьте текст песни или выберите модель автотекста" at bounding box center [479, 272] width 225 height 11
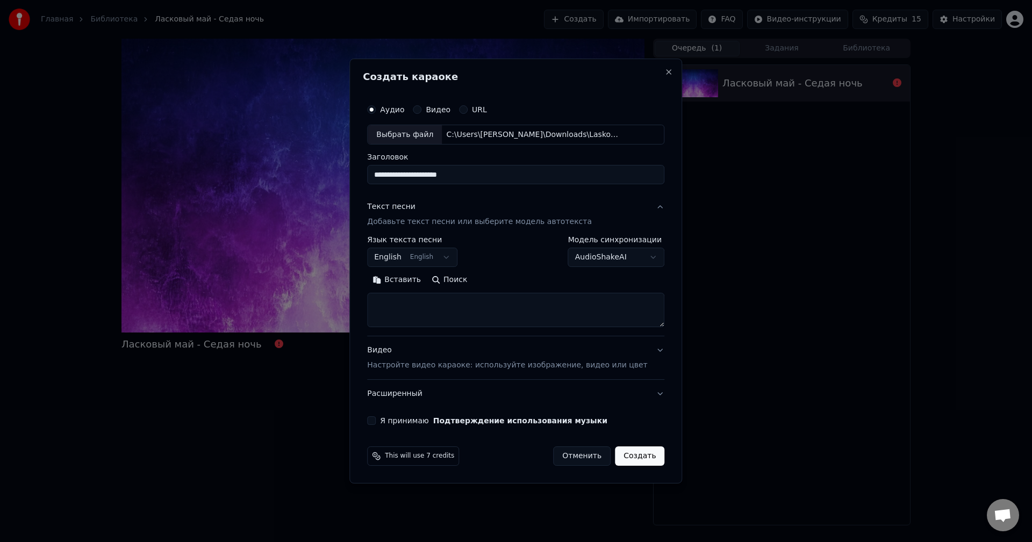
click at [455, 254] on body "**********" at bounding box center [516, 271] width 1032 height 542
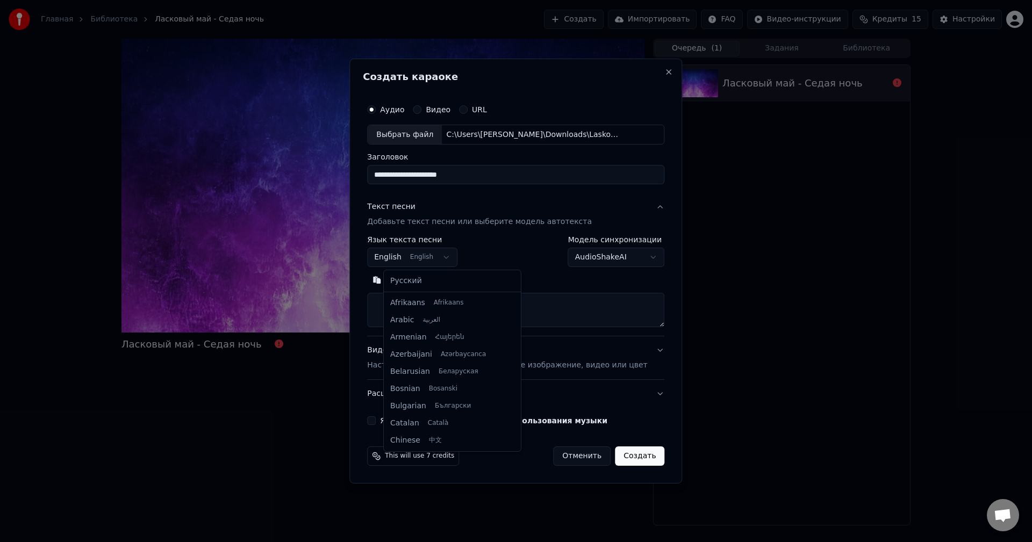
scroll to position [86, 0]
select select "**"
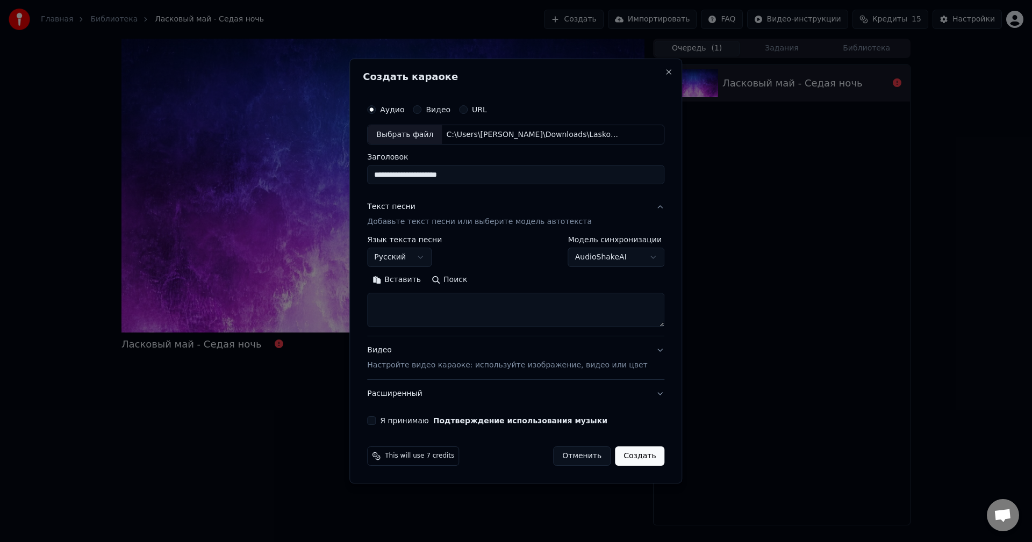
click at [416, 278] on button "Вставить" at bounding box center [396, 280] width 59 height 17
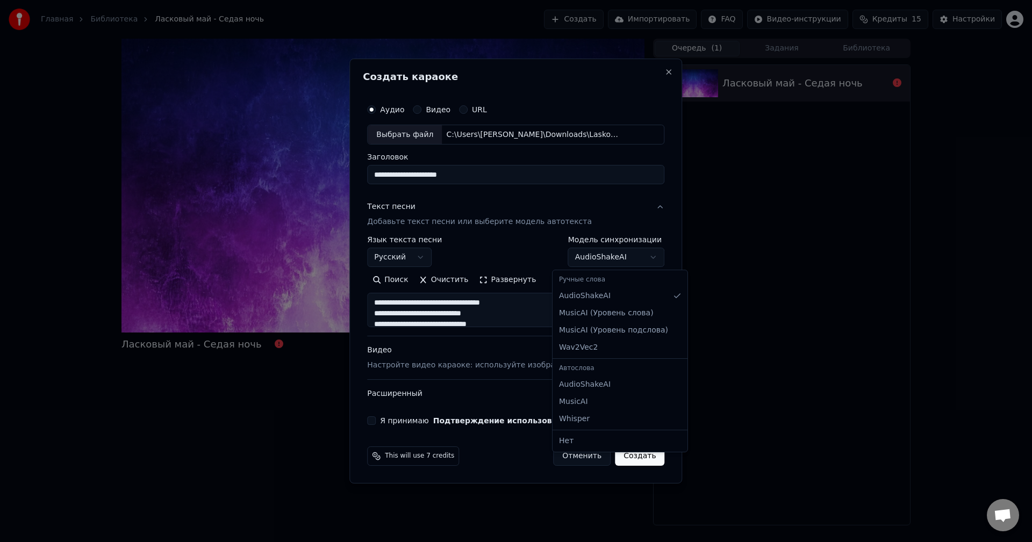
click at [620, 258] on body "**********" at bounding box center [516, 271] width 1032 height 542
click at [617, 282] on div "Ручные слова" at bounding box center [620, 279] width 131 height 15
click at [591, 281] on div "Ручные слова" at bounding box center [620, 279] width 131 height 15
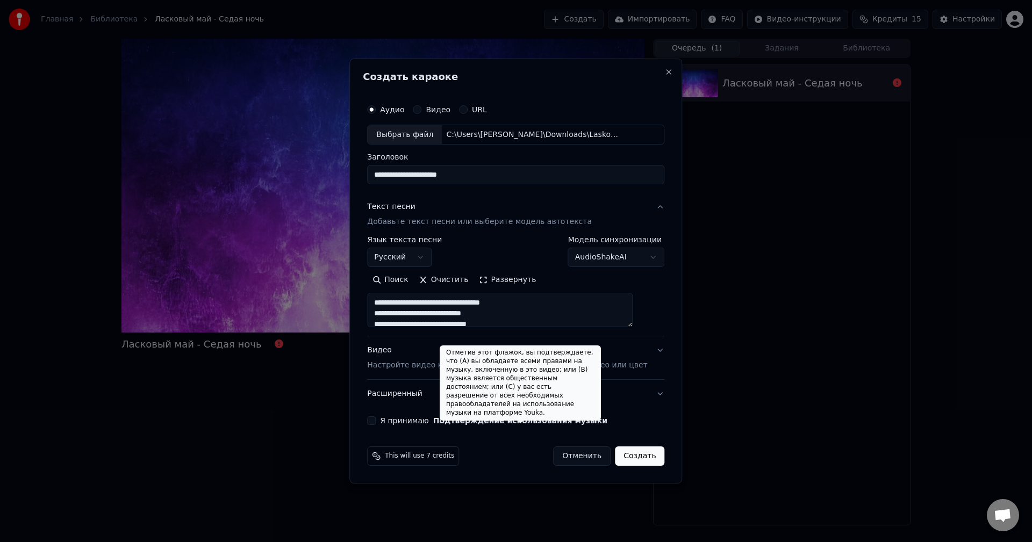
click at [463, 418] on button "Подтверждение использования музыки" at bounding box center [520, 421] width 174 height 8
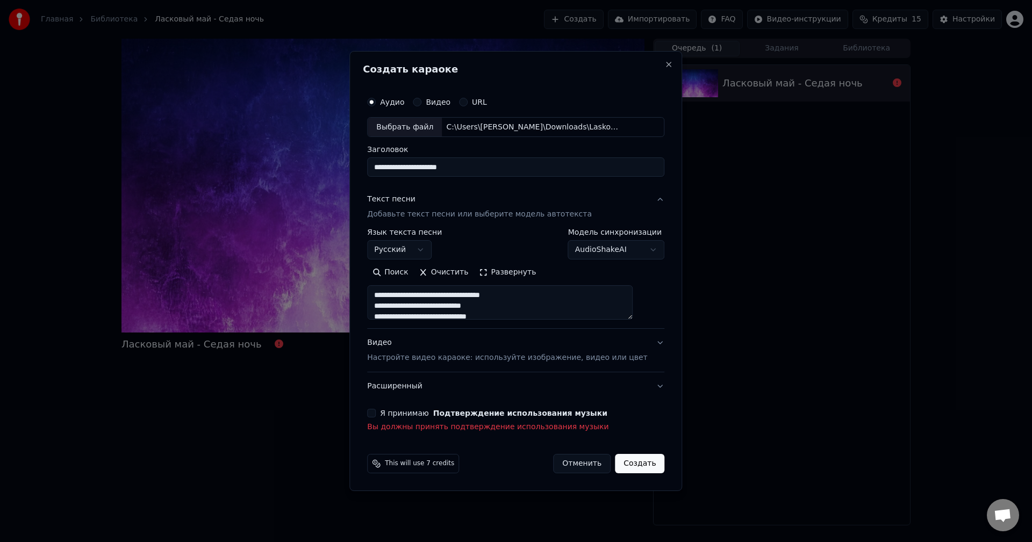
click at [405, 413] on label "Я принимаю Подтверждение использования музыки" at bounding box center [493, 414] width 227 height 8
click at [376, 413] on button "Я принимаю Подтверждение использования музыки" at bounding box center [371, 413] width 9 height 9
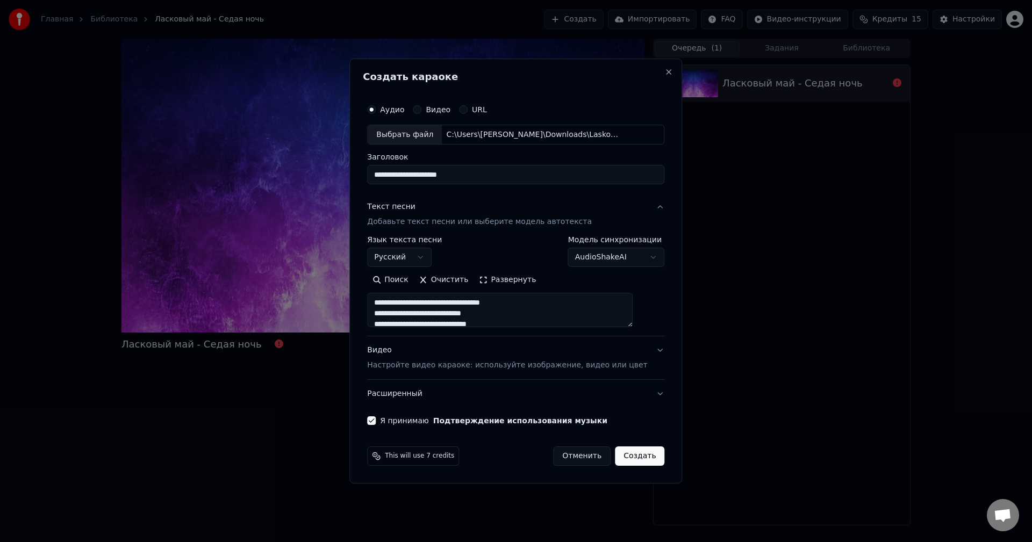
click at [631, 458] on button "Создать" at bounding box center [639, 456] width 49 height 19
type textarea "**********"
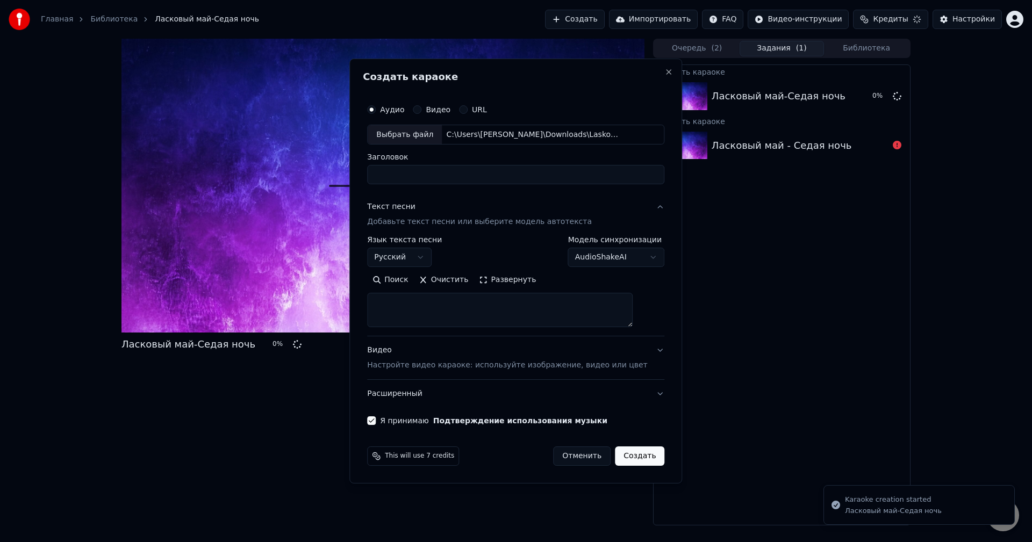
select select
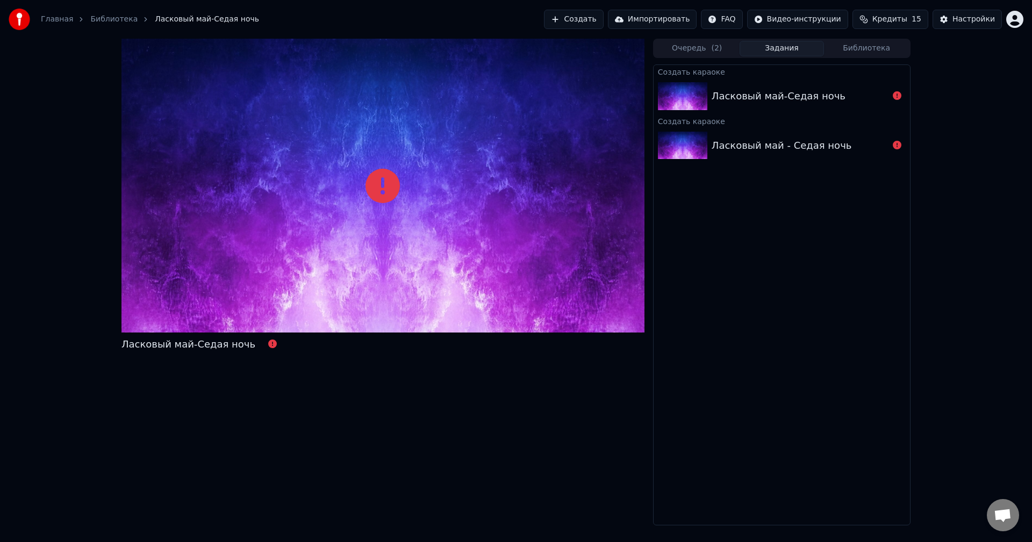
click at [660, 3] on div "Главная Библиотека Ласковый май-Седая ночь Создать Импортировать FAQ Видео-инст…" at bounding box center [516, 19] width 1032 height 39
click at [706, 45] on button "Очередь ( 2 )" at bounding box center [697, 49] width 85 height 16
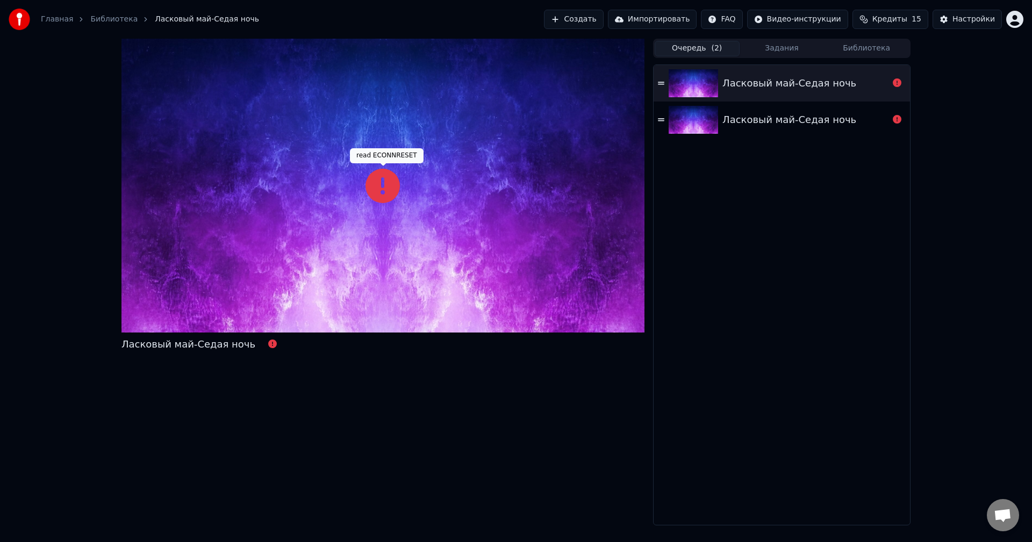
click at [379, 187] on icon at bounding box center [382, 186] width 34 height 34
click at [727, 121] on div "Ласковый май-Седая ночь" at bounding box center [789, 119] width 134 height 15
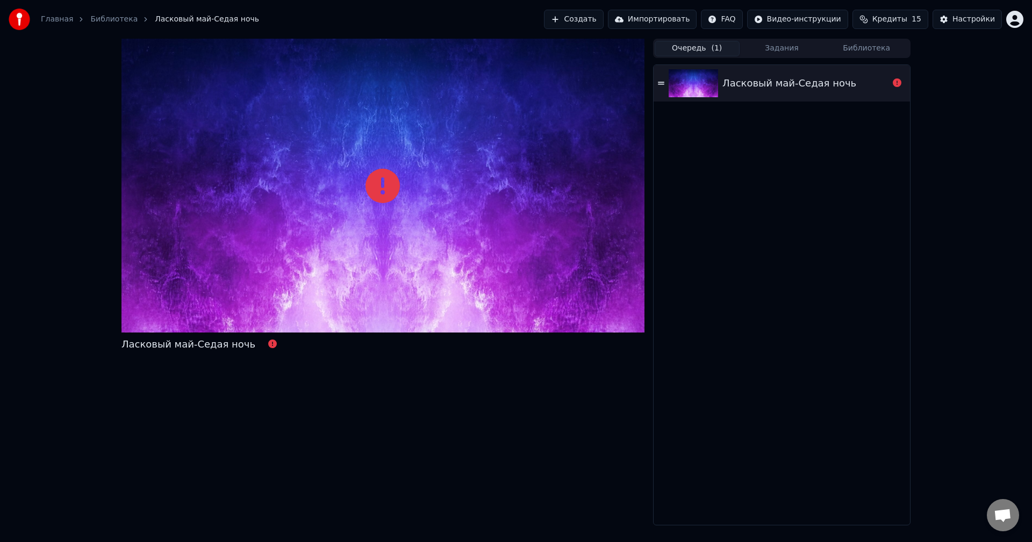
click at [768, 71] on div "Ласковый май-Седая ночь" at bounding box center [781, 83] width 256 height 37
click at [774, 71] on div "Ласковый май-Седая ночь" at bounding box center [781, 83] width 256 height 37
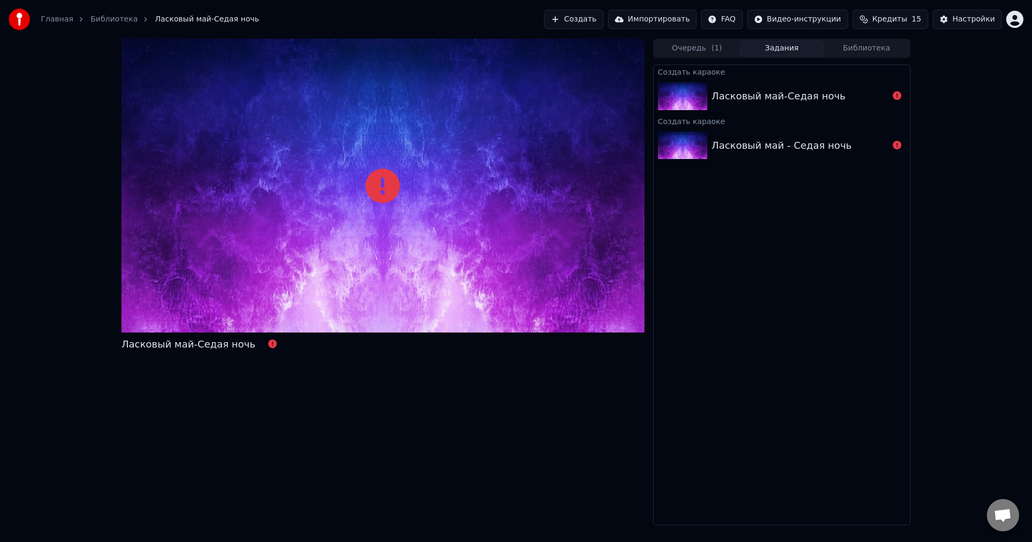
click at [788, 48] on button "Задания" at bounding box center [781, 49] width 85 height 16
click at [777, 90] on div "Ласковый май-Седая ночь" at bounding box center [779, 96] width 134 height 15
click at [800, 150] on div "Ласковый май - Седая ночь" at bounding box center [782, 145] width 140 height 15
click at [800, 102] on div "Ласковый май-Седая ночь" at bounding box center [779, 96] width 134 height 15
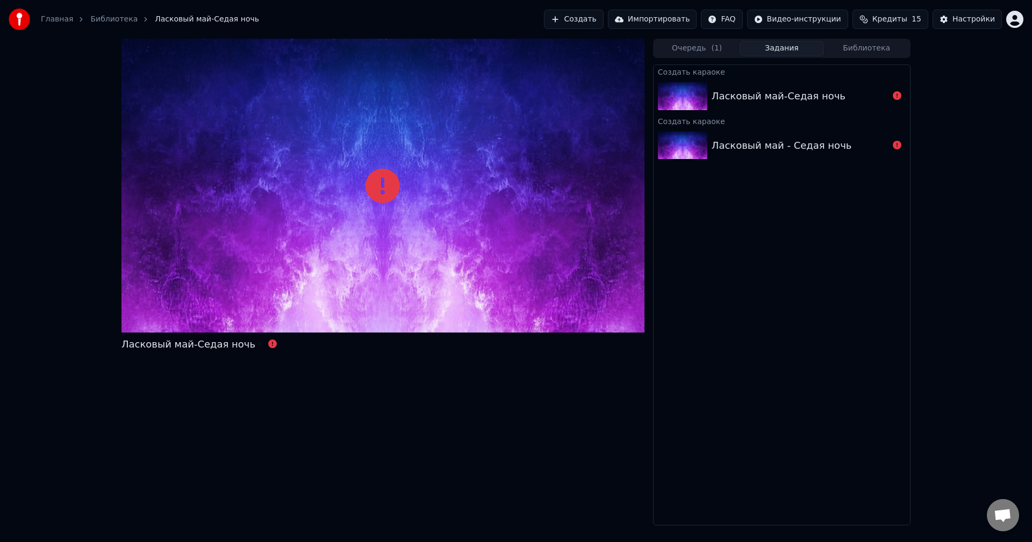
click at [800, 102] on div "Ласковый май-Седая ночь" at bounding box center [779, 96] width 134 height 15
click at [902, 19] on span "Кредиты" at bounding box center [889, 19] width 35 height 11
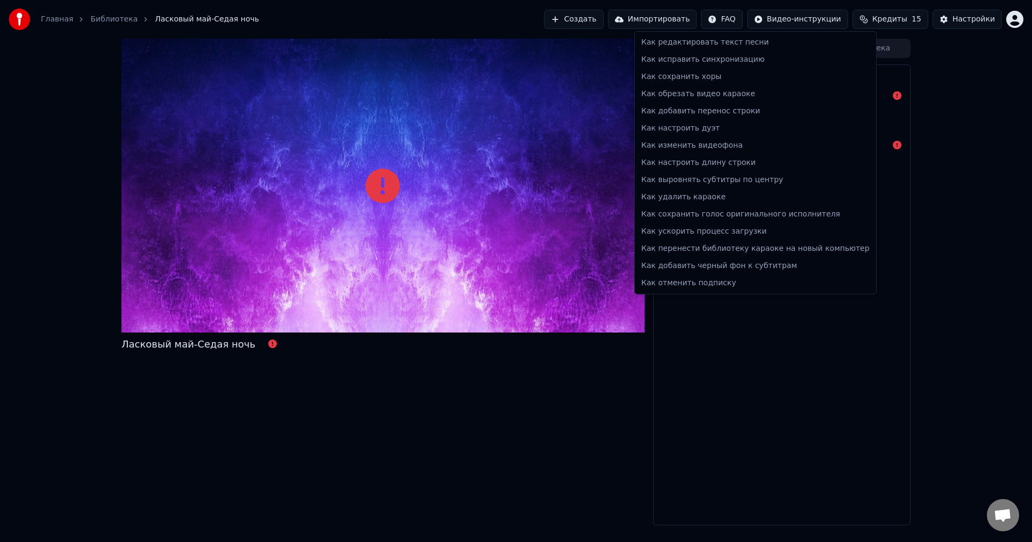
click at [744, 23] on html "Главная Библиотека Ласковый май-Седая ночь Создать Импортировать FAQ Видео-инст…" at bounding box center [516, 271] width 1032 height 542
click at [800, 21] on html "Главная Библиотека Ласковый май-Седая ночь Создать Импортировать FAQ Видео-инст…" at bounding box center [516, 271] width 1032 height 542
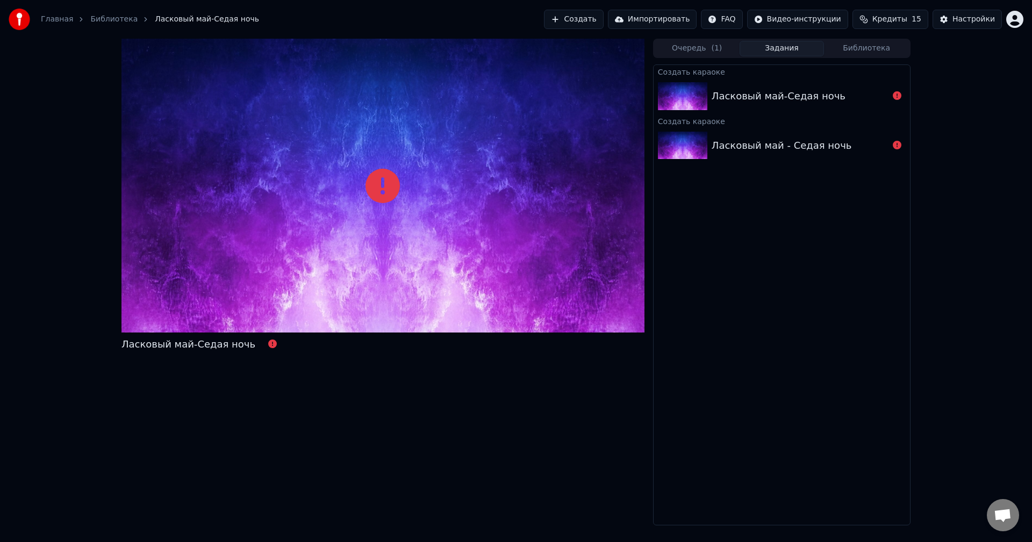
click at [783, 89] on div "Ласковый май-Седая ночь" at bounding box center [779, 96] width 134 height 15
click at [783, 90] on div "Ласковый май-Седая ночь" at bounding box center [779, 96] width 134 height 15
click at [794, 137] on div "Ласковый май - Седая ночь" at bounding box center [781, 145] width 256 height 37
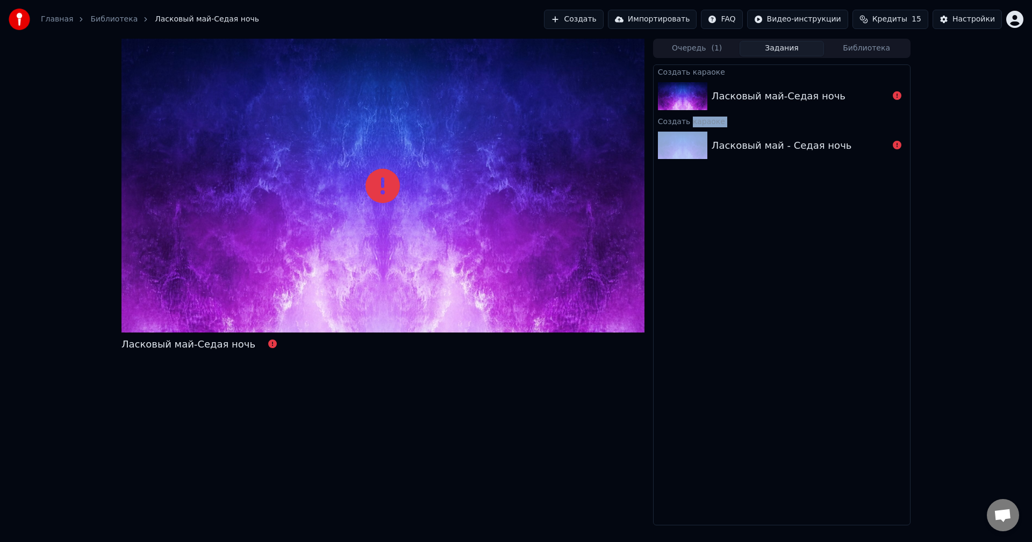
click at [798, 145] on div "Ласковый май - Седая ночь" at bounding box center [782, 145] width 140 height 15
drag, startPoint x: 783, startPoint y: 218, endPoint x: 781, endPoint y: 212, distance: 5.6
click at [782, 217] on div "Создать караоке Ласковый май-Седая ночь Создать караоке Ласковый май - Седая но…" at bounding box center [781, 294] width 257 height 461
click at [689, 139] on img at bounding box center [682, 146] width 49 height 28
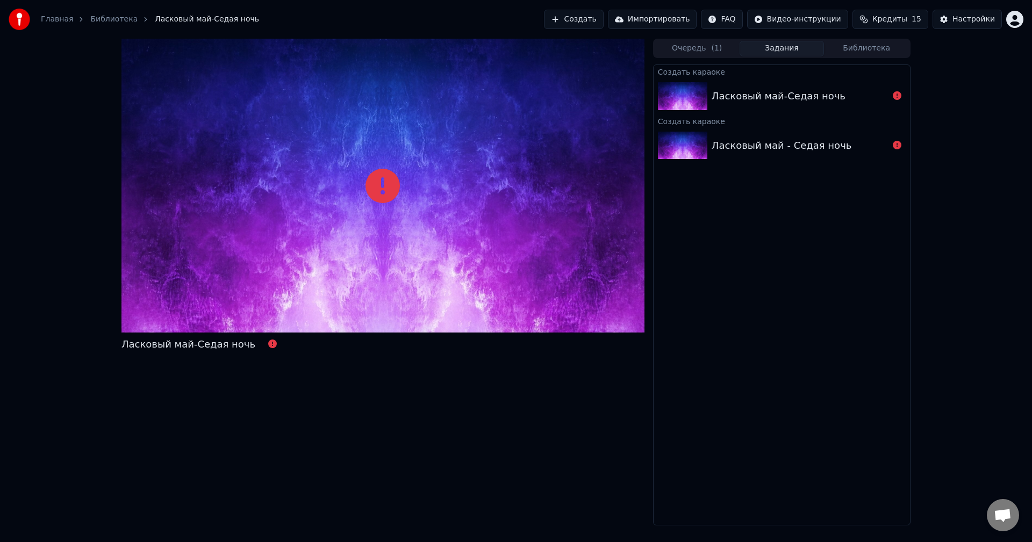
click at [746, 146] on div "Ласковый май - Седая ночь" at bounding box center [782, 145] width 140 height 15
click at [756, 97] on div "Ласковый май-Седая ночь" at bounding box center [779, 96] width 134 height 15
drag, startPoint x: 530, startPoint y: 162, endPoint x: 519, endPoint y: 169, distance: 13.6
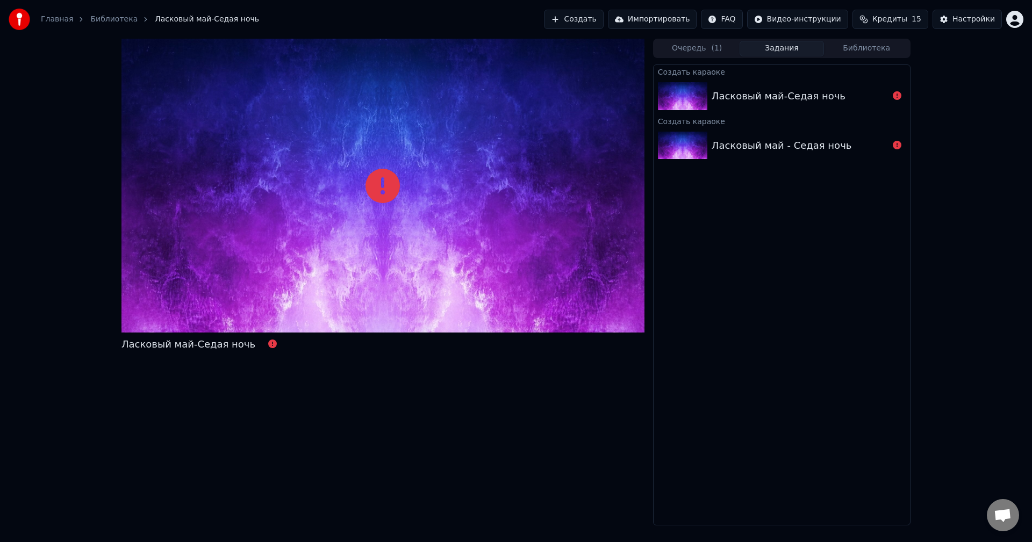
click at [521, 167] on div at bounding box center [382, 186] width 523 height 294
click at [399, 182] on icon at bounding box center [382, 186] width 34 height 34
click at [399, 180] on icon at bounding box center [382, 186] width 34 height 34
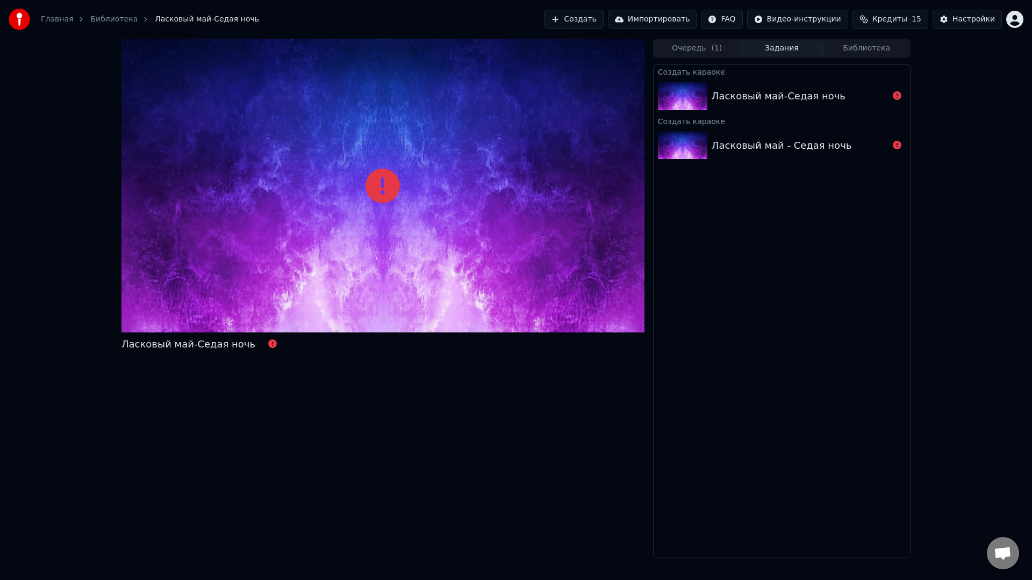
click at [542, 289] on div at bounding box center [382, 186] width 523 height 294
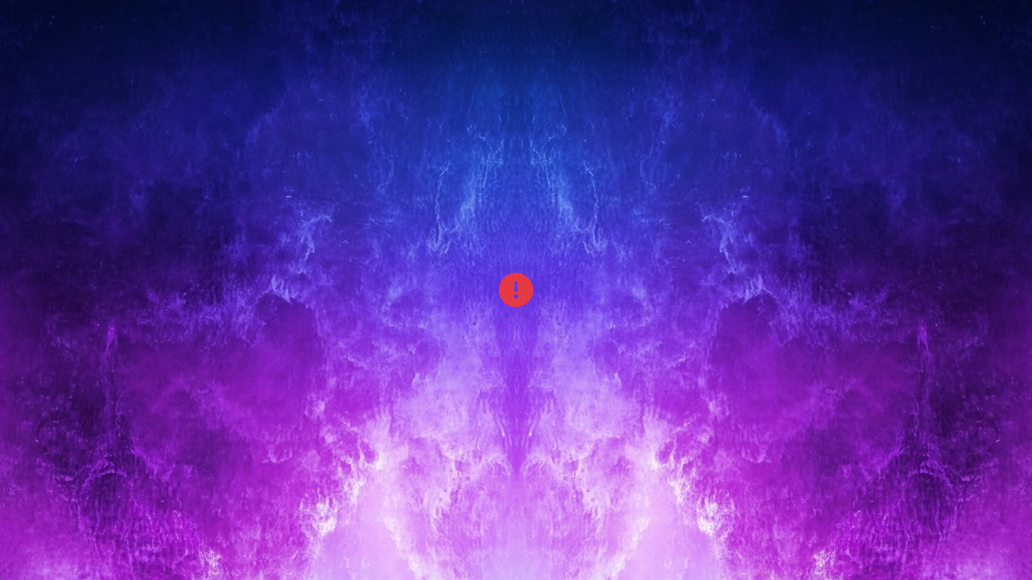
drag, startPoint x: 542, startPoint y: 289, endPoint x: 542, endPoint y: 276, distance: 12.4
click at [542, 289] on div at bounding box center [516, 290] width 1032 height 580
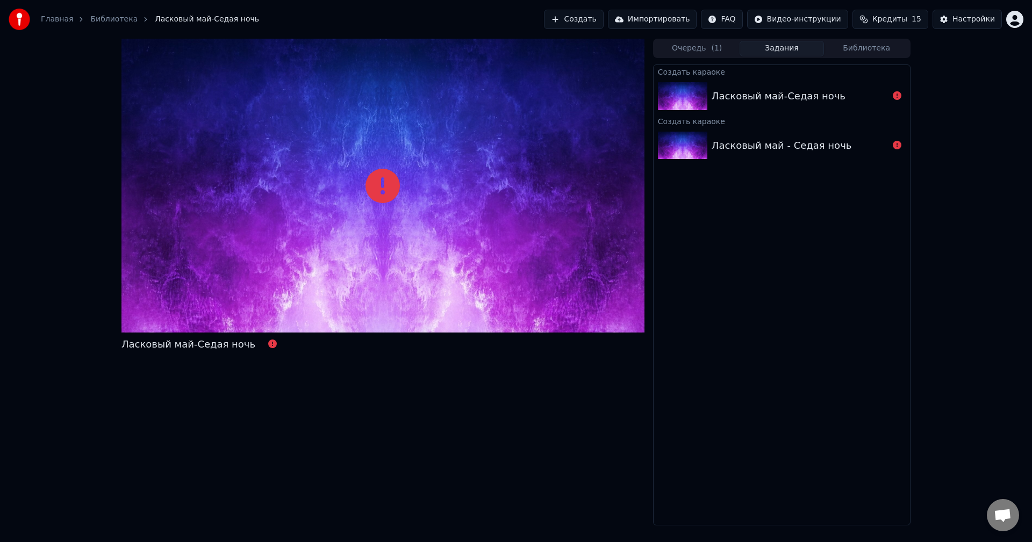
click at [782, 119] on div "Создать караоке" at bounding box center [781, 120] width 256 height 13
click at [785, 106] on div "Ласковый май-Седая ночь" at bounding box center [781, 96] width 256 height 37
click at [802, 146] on div "Ласковый май - Седая ночь" at bounding box center [782, 145] width 140 height 15
click at [786, 100] on div "Ласковый май-Седая ночь" at bounding box center [779, 96] width 134 height 15
click at [779, 114] on div "Создать караоке" at bounding box center [781, 120] width 256 height 13
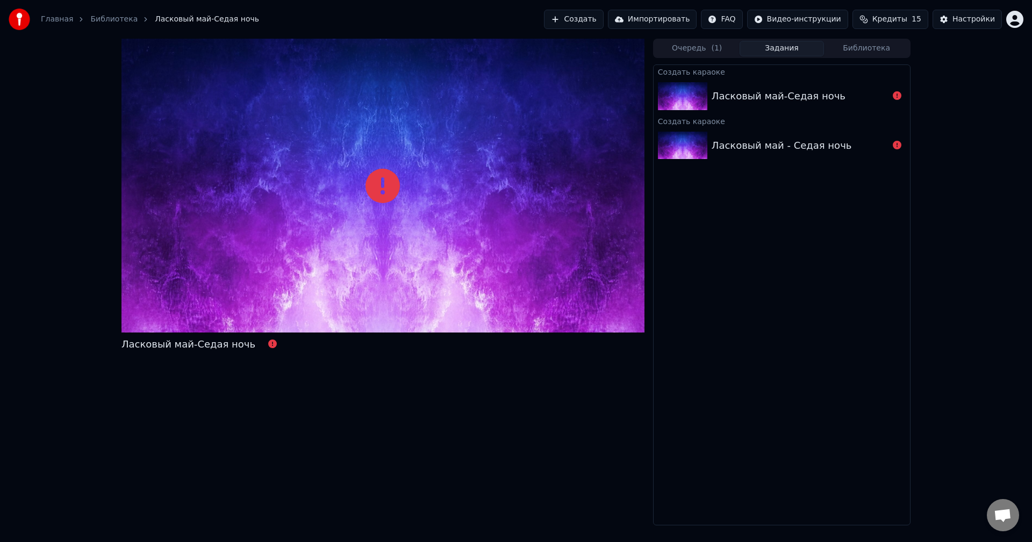
click at [686, 55] on button "Очередь ( 1 )" at bounding box center [697, 49] width 85 height 16
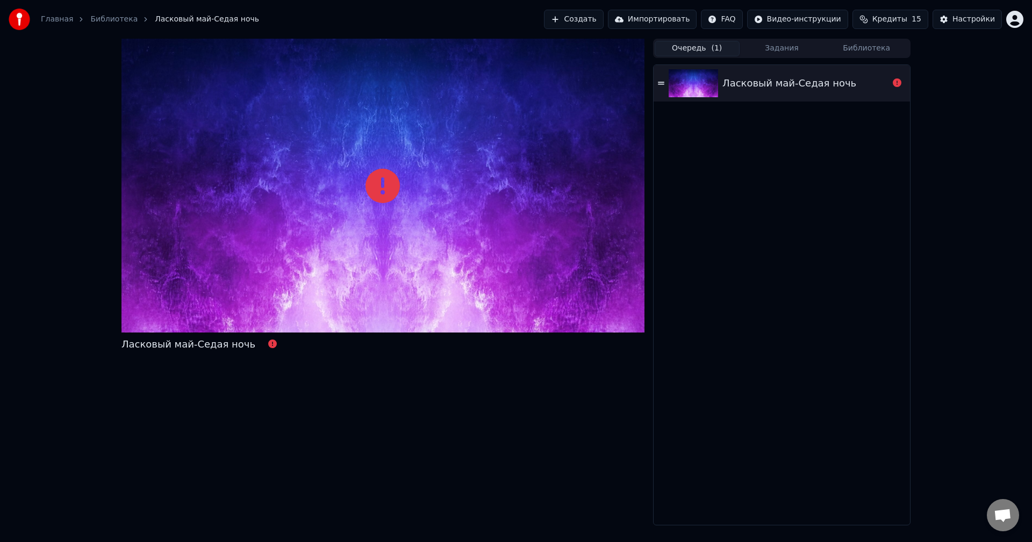
click at [721, 94] on div at bounding box center [696, 83] width 54 height 28
click at [661, 87] on icon at bounding box center [661, 84] width 6 height 8
click at [779, 100] on div "Ласковый май-Седая ночь" at bounding box center [781, 83] width 256 height 37
click at [780, 100] on div "Ласковый май-Седая ночь" at bounding box center [781, 83] width 256 height 37
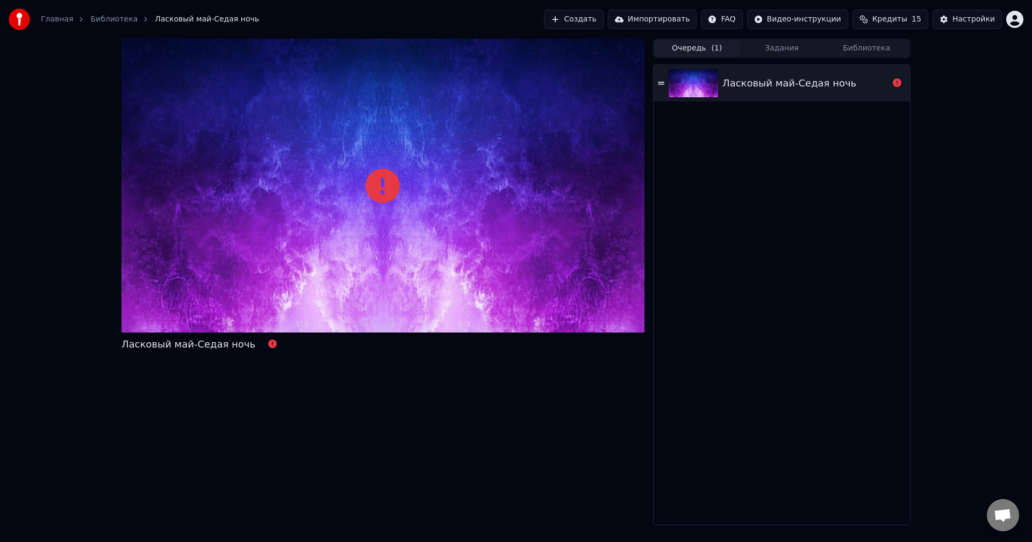
click at [780, 100] on div "Ласковый май-Седая ночь" at bounding box center [781, 83] width 256 height 37
click at [898, 83] on icon at bounding box center [897, 82] width 9 height 9
click at [603, 20] on button "Создать" at bounding box center [573, 19] width 59 height 19
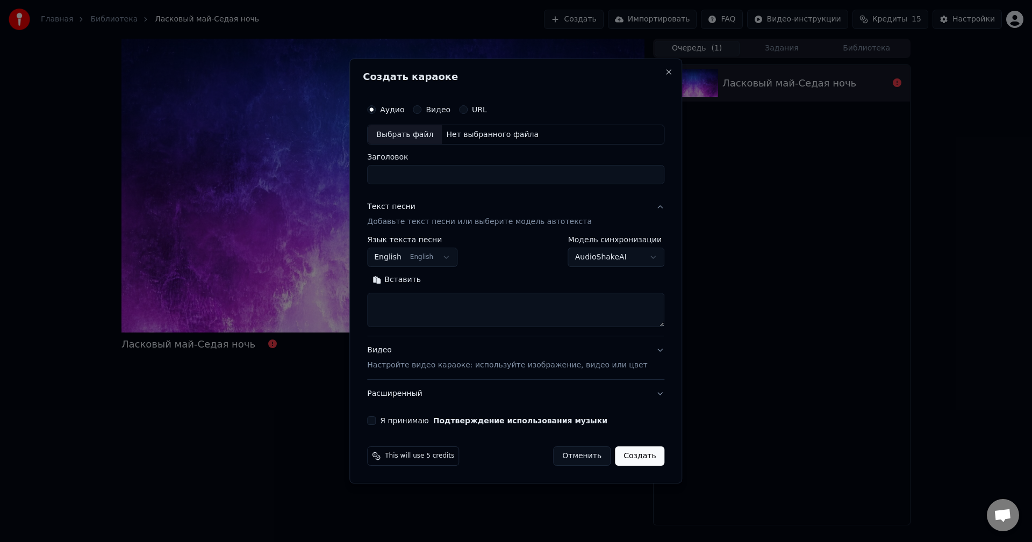
click at [425, 138] on div "Выбрать файл" at bounding box center [405, 134] width 74 height 19
type input "**********"
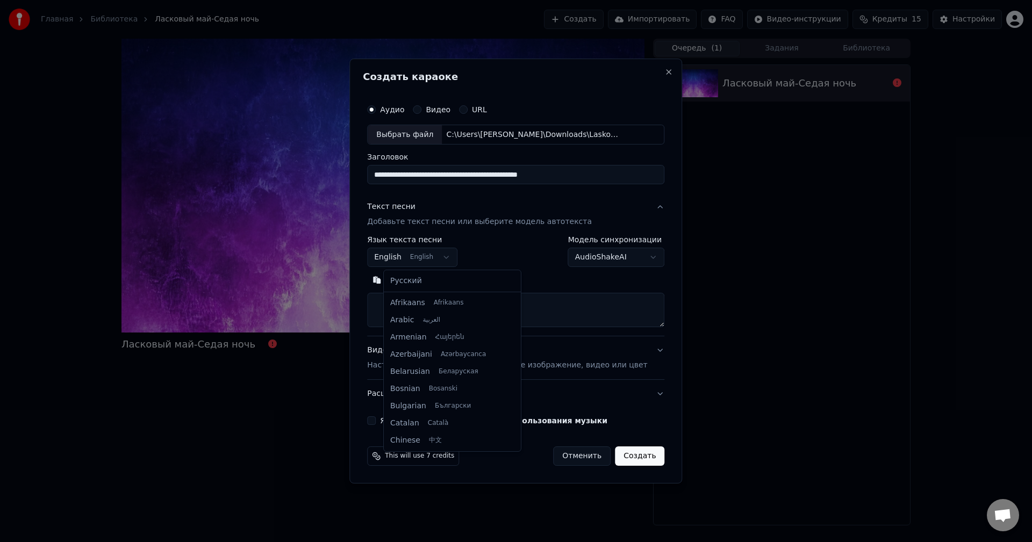
click at [451, 261] on body "**********" at bounding box center [516, 271] width 1032 height 542
select select "**"
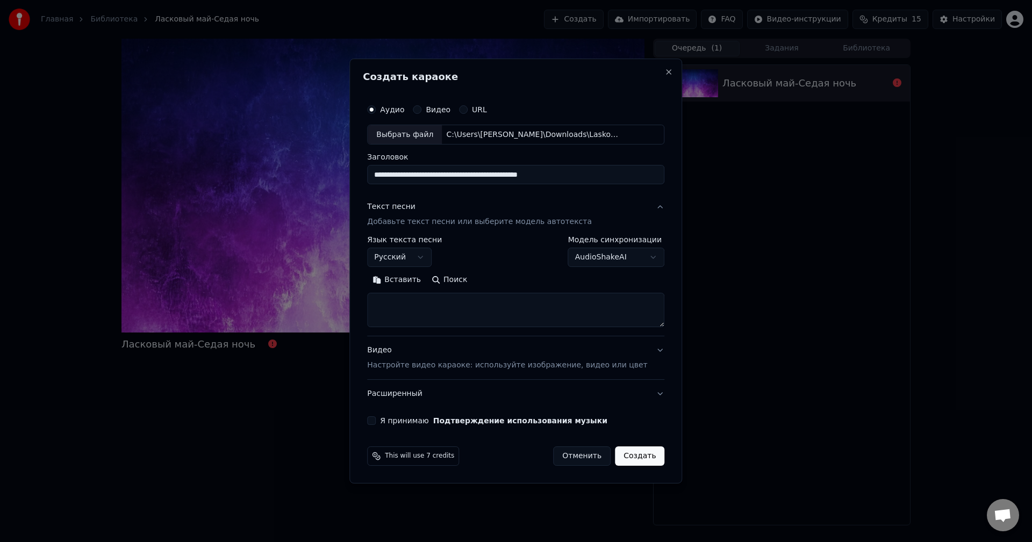
click at [643, 261] on body "**********" at bounding box center [516, 271] width 1032 height 542
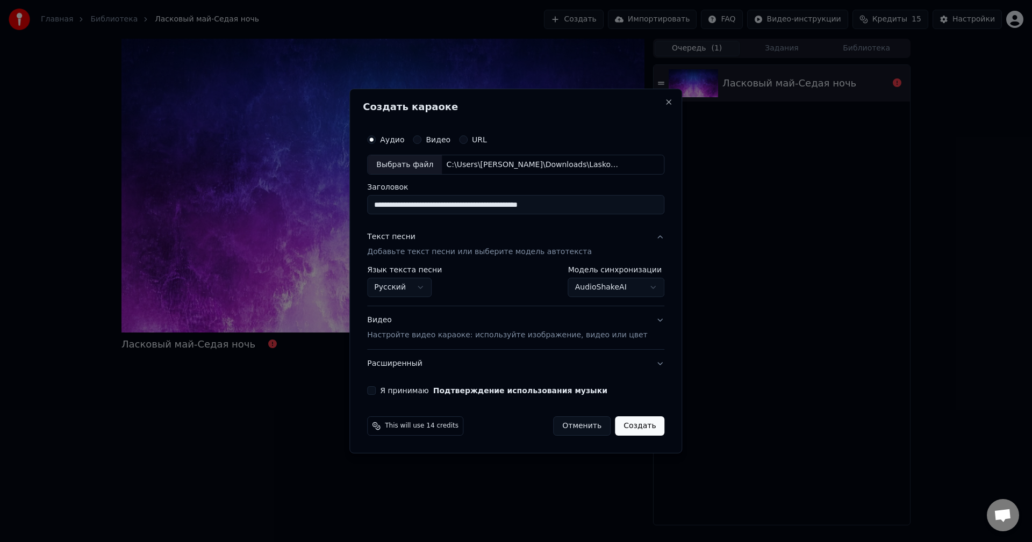
click at [621, 426] on button "Создать" at bounding box center [639, 425] width 49 height 19
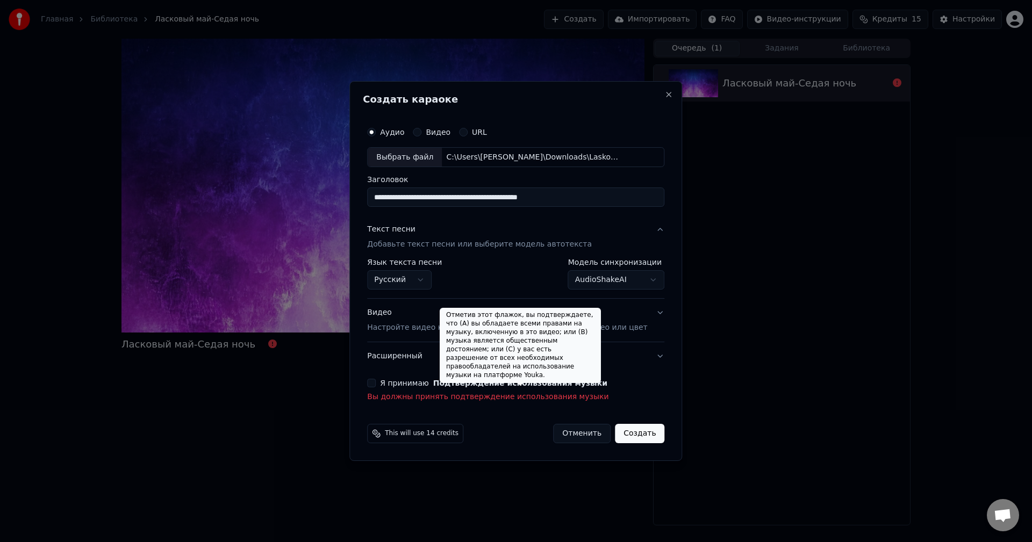
click at [446, 384] on button "Подтверждение использования музыки" at bounding box center [520, 383] width 174 height 8
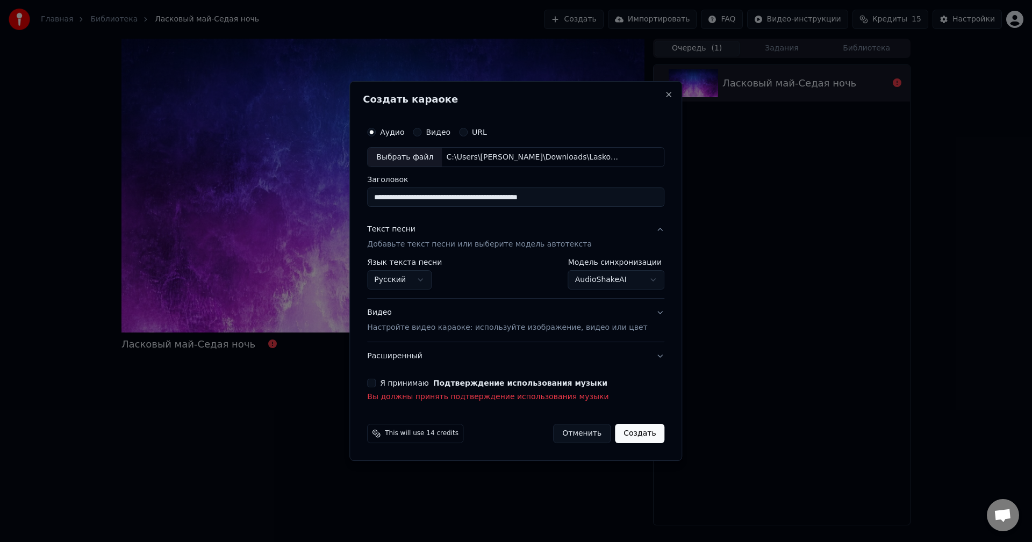
click at [376, 386] on button "Я принимаю Подтверждение использования музыки" at bounding box center [371, 383] width 9 height 9
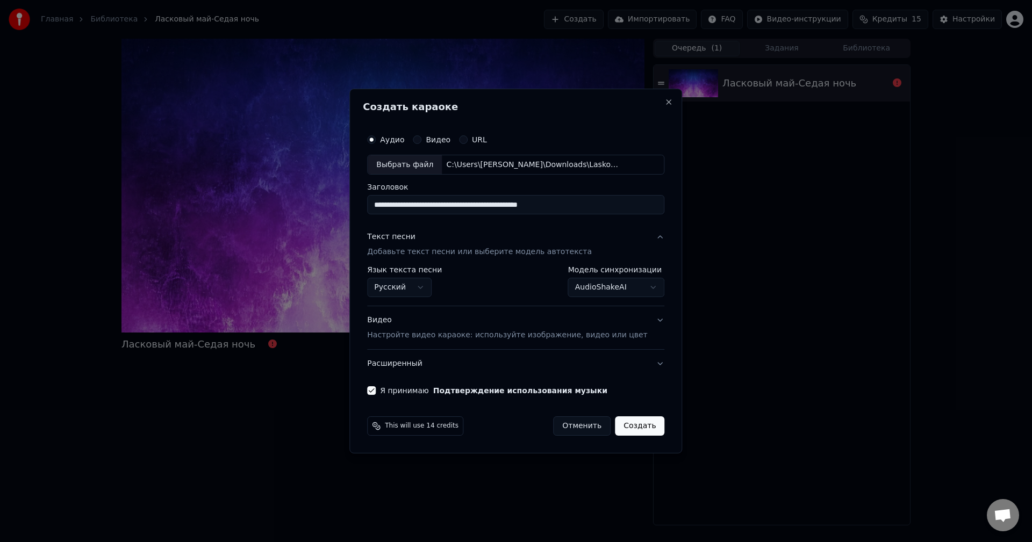
click at [629, 422] on button "Создать" at bounding box center [639, 425] width 49 height 19
select select "**********"
select select
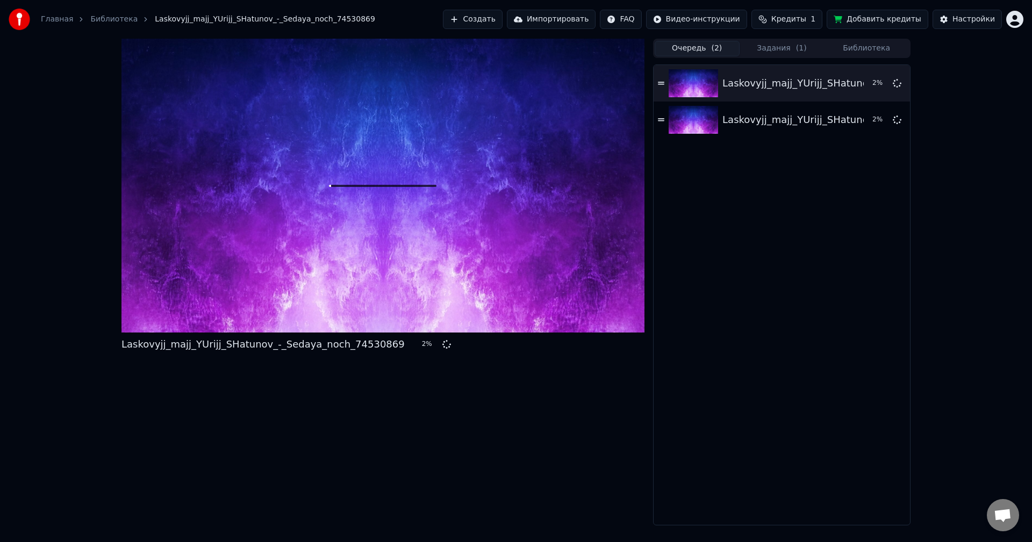
click at [695, 51] on button "Очередь ( 2 )" at bounding box center [697, 49] width 85 height 16
click at [779, 49] on button "Задания ( 1 )" at bounding box center [781, 49] width 85 height 16
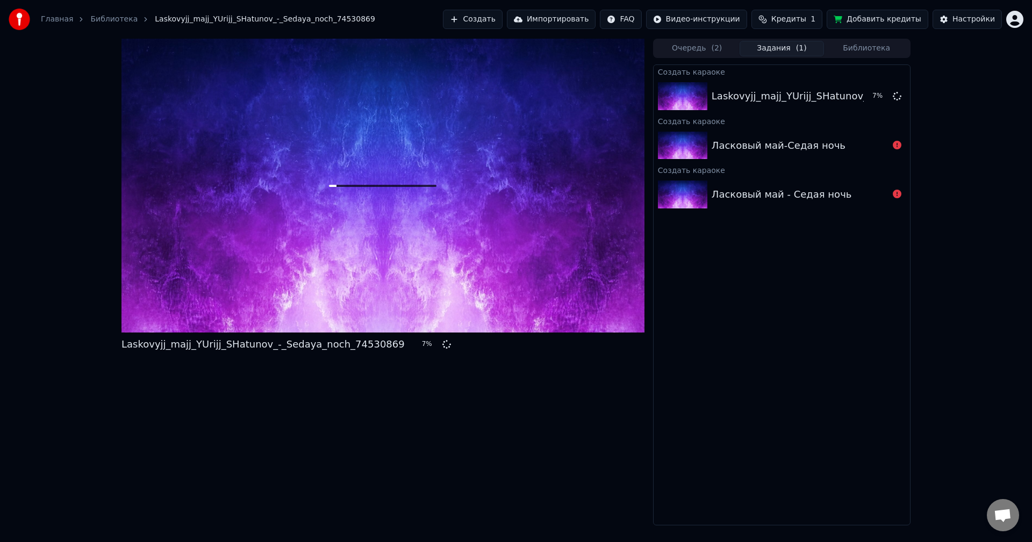
click at [806, 24] on span "Кредиты" at bounding box center [788, 19] width 35 height 11
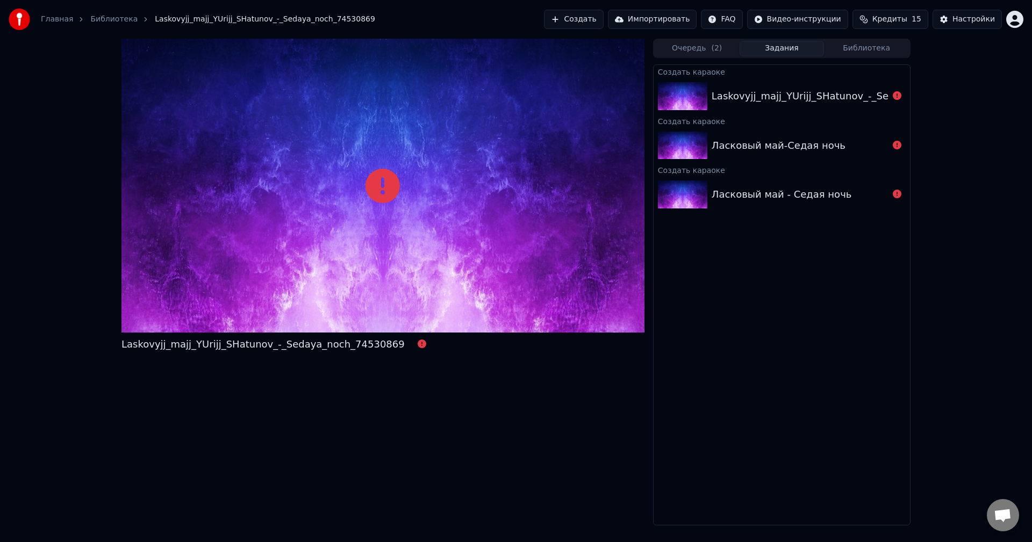
click at [694, 51] on button "Очередь ( 2 )" at bounding box center [697, 49] width 85 height 16
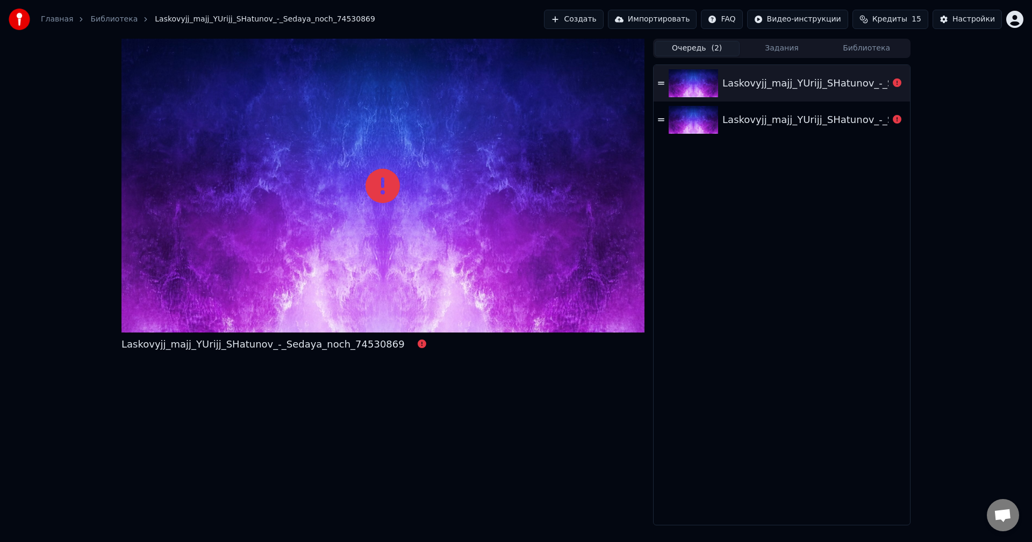
click at [775, 47] on button "Задания" at bounding box center [781, 49] width 85 height 16
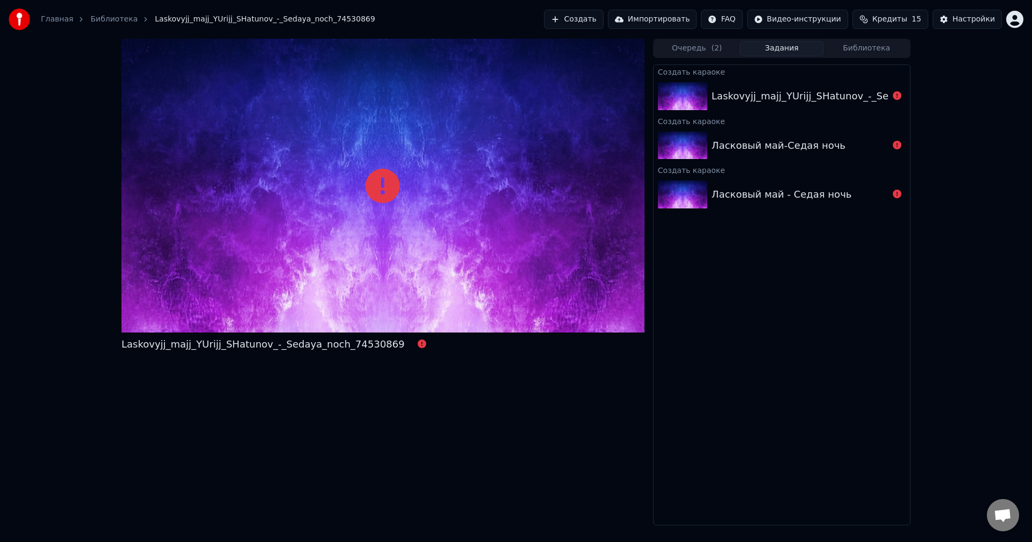
click at [816, 132] on div "Ласковый май-Седая ночь" at bounding box center [781, 145] width 256 height 37
click at [825, 205] on div "Ласковый май - Седая ночь" at bounding box center [781, 194] width 256 height 37
click at [826, 205] on div "Ласковый май - Седая ночь" at bounding box center [781, 194] width 256 height 37
click at [822, 150] on div "Ласковый май-Седая ночь" at bounding box center [779, 145] width 134 height 15
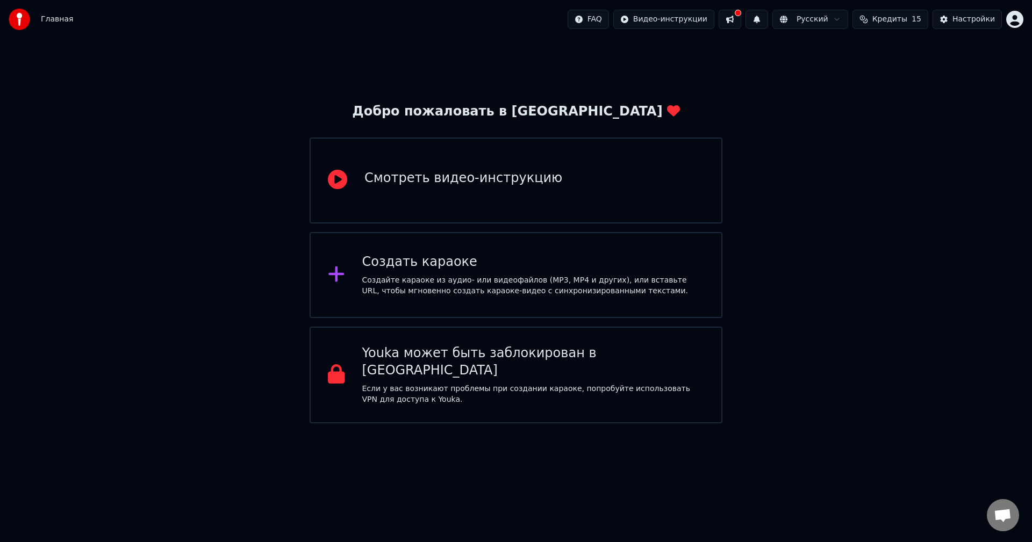
click at [425, 278] on div "Создайте караоке из аудио- или видеофайлов (MP3, MP4 и других), или вставьте UR…" at bounding box center [533, 285] width 342 height 21
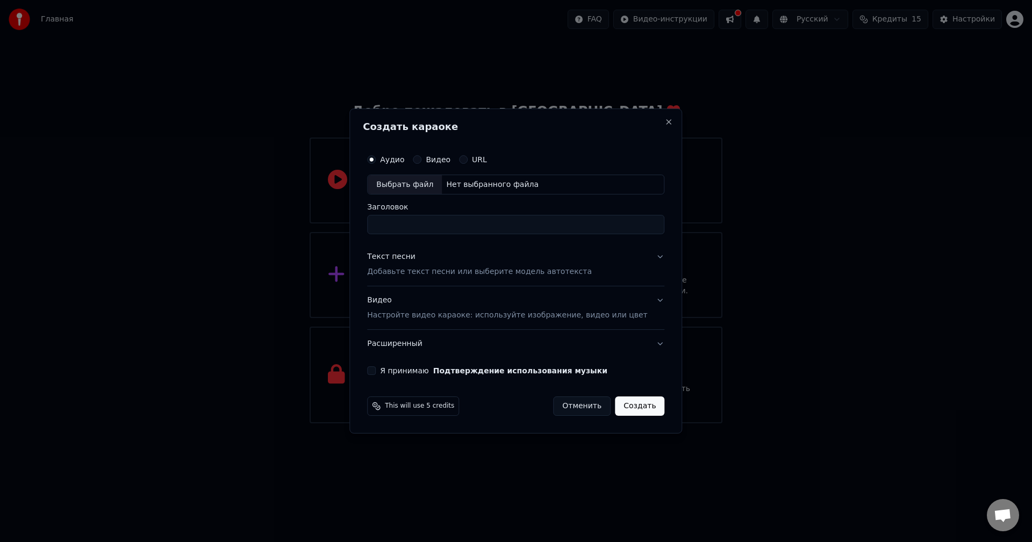
click at [571, 403] on button "Отменить" at bounding box center [582, 406] width 58 height 19
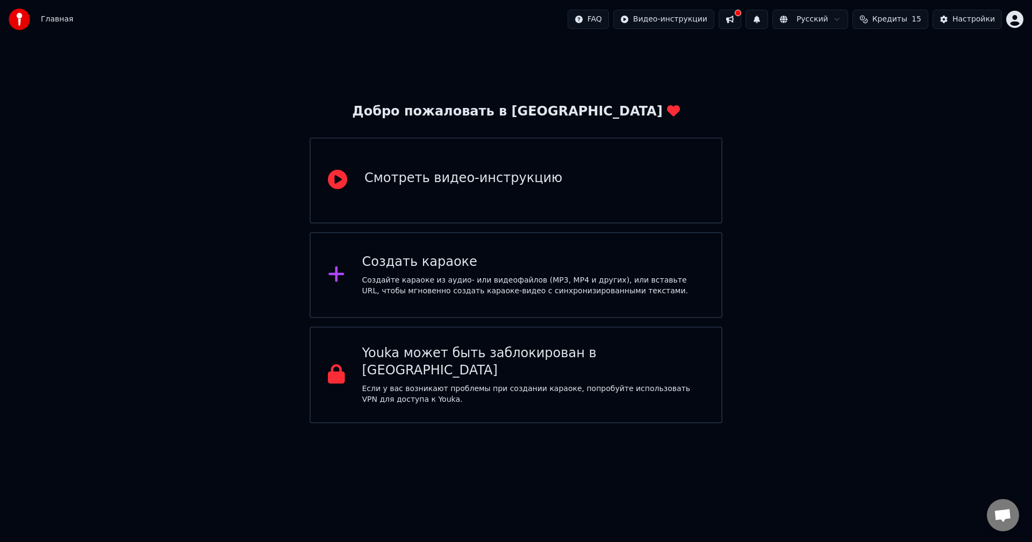
click at [459, 384] on p "Если у вас возникают проблемы при создании караоке, попробуйте использовать VPN…" at bounding box center [533, 394] width 342 height 21
